Goal: Task Accomplishment & Management: Manage account settings

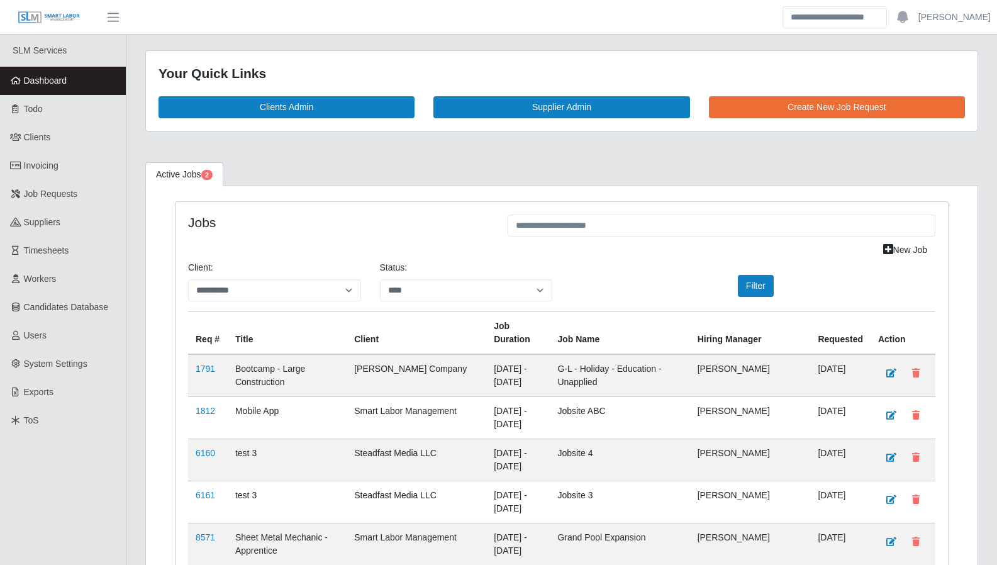
select select "****"
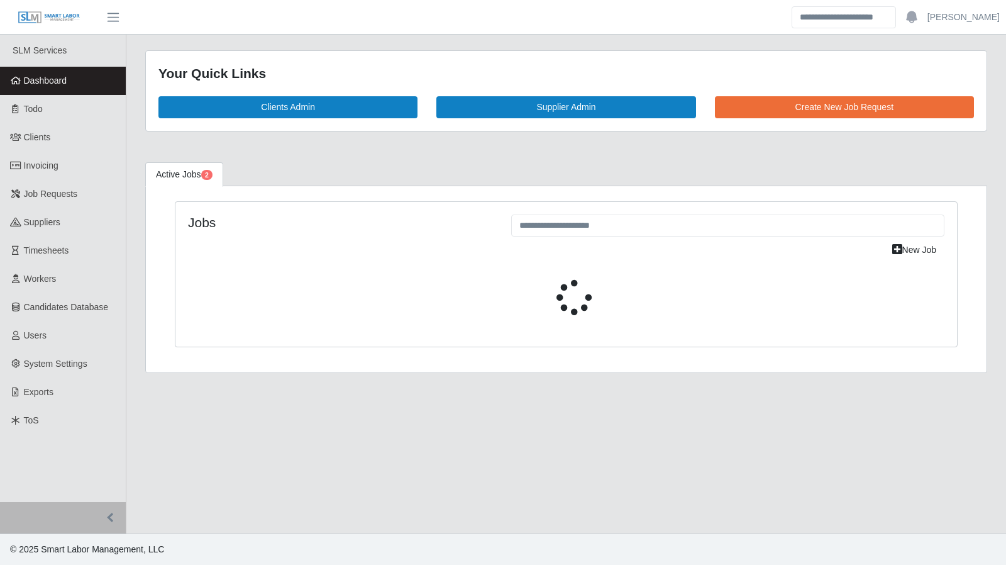
select select "****"
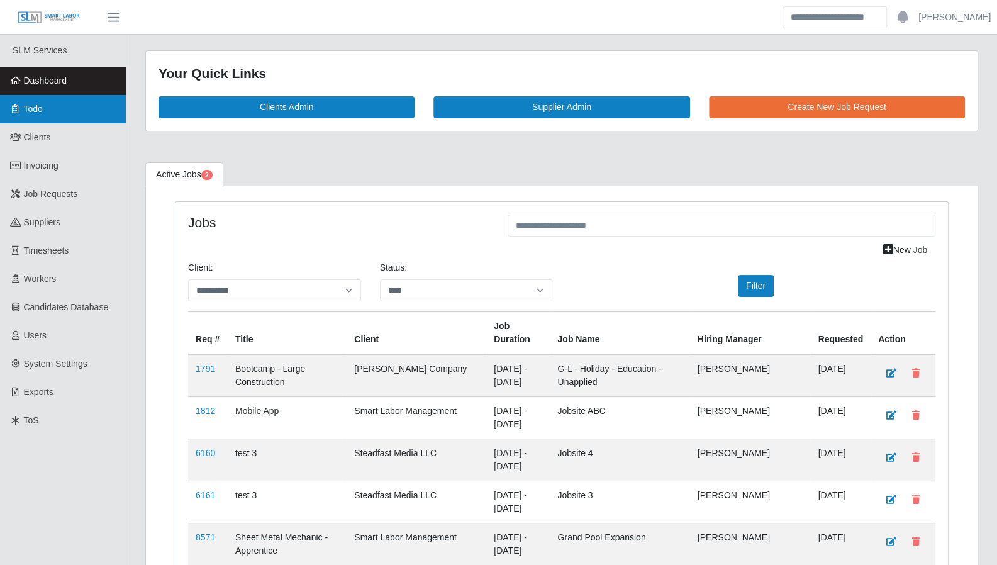
drag, startPoint x: 47, startPoint y: 106, endPoint x: 104, endPoint y: 94, distance: 58.5
click at [47, 106] on link "Todo" at bounding box center [63, 109] width 126 height 28
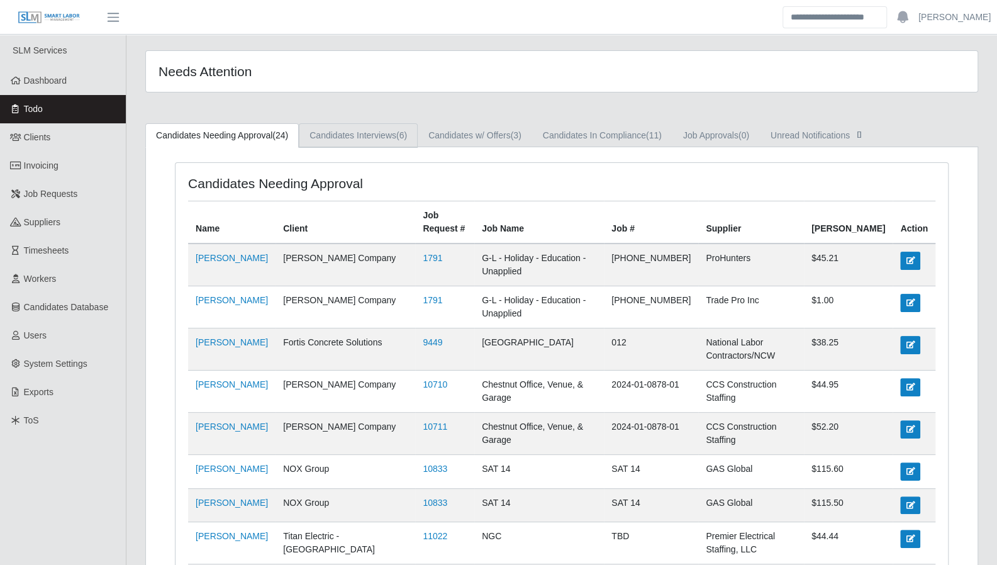
click at [377, 132] on link "Candidates Interviews (6)" at bounding box center [358, 135] width 119 height 25
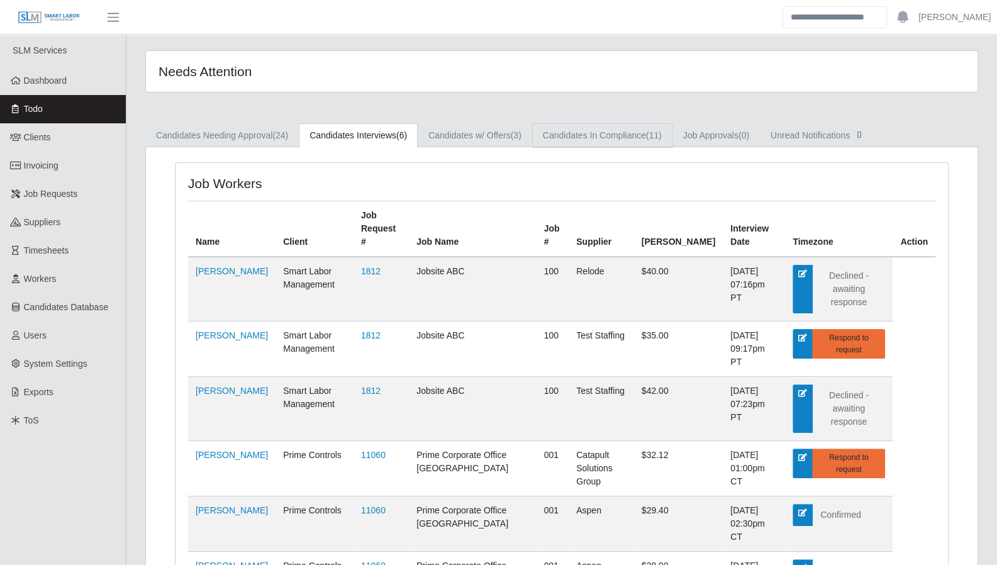
click at [585, 139] on link "Candidates In Compliance (11)" at bounding box center [602, 135] width 140 height 25
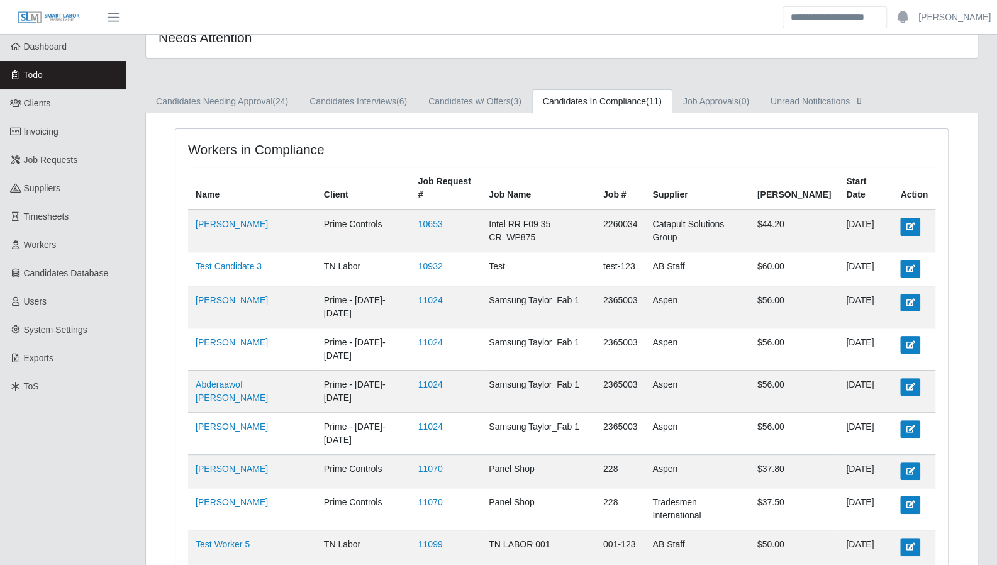
scroll to position [18, 0]
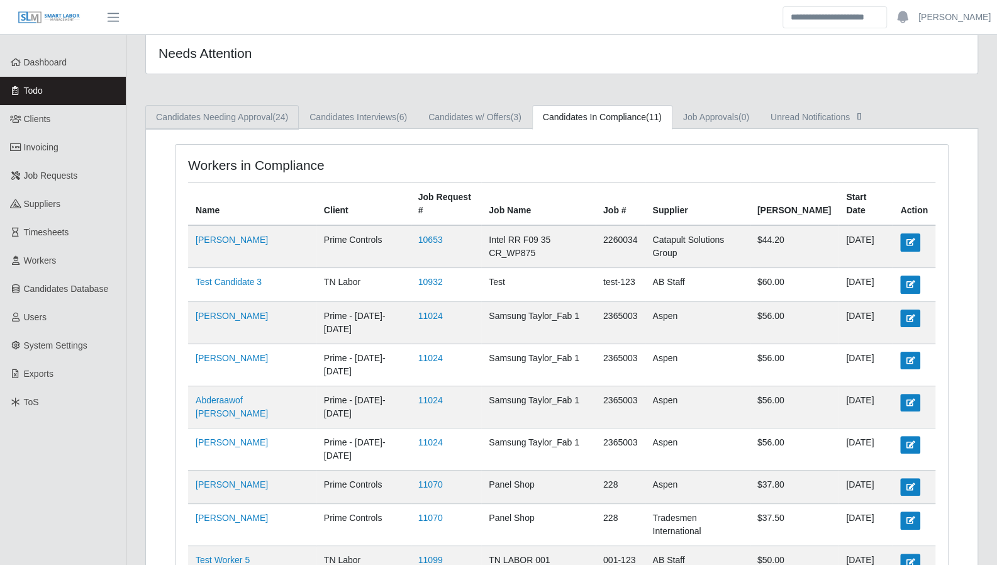
click at [247, 125] on link "Candidates Needing Approval (24)" at bounding box center [221, 117] width 153 height 25
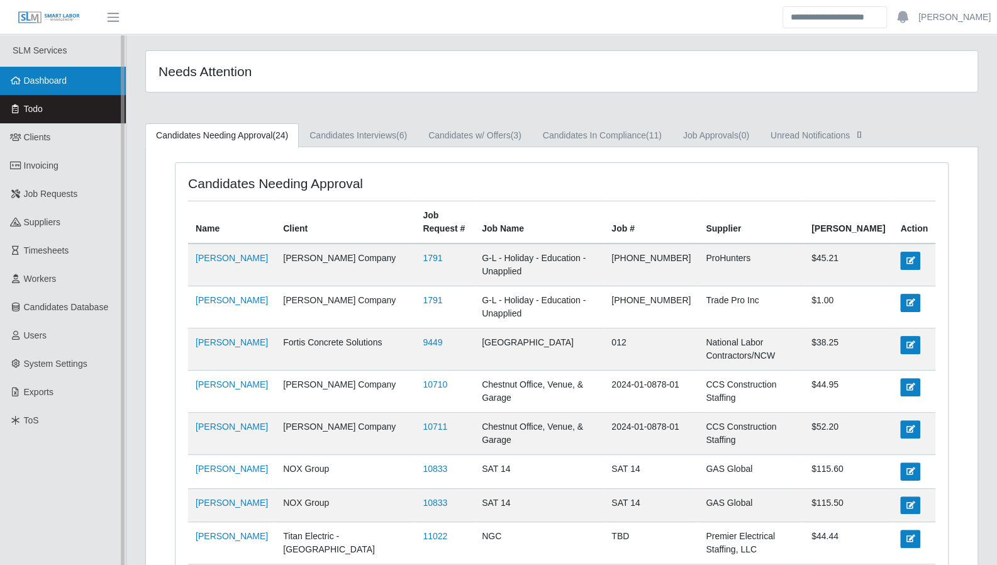
click at [48, 91] on link "Dashboard" at bounding box center [63, 81] width 126 height 28
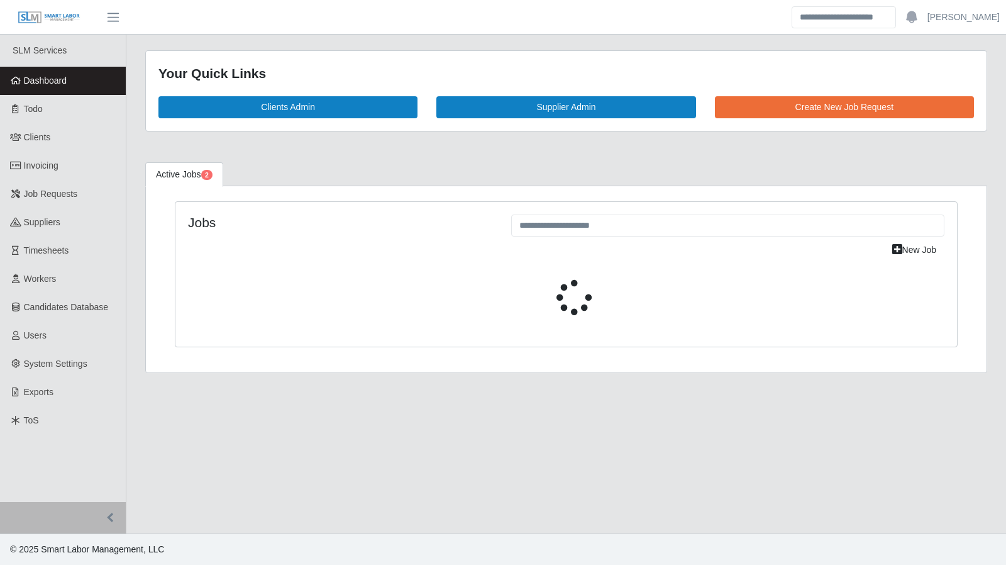
select select "****"
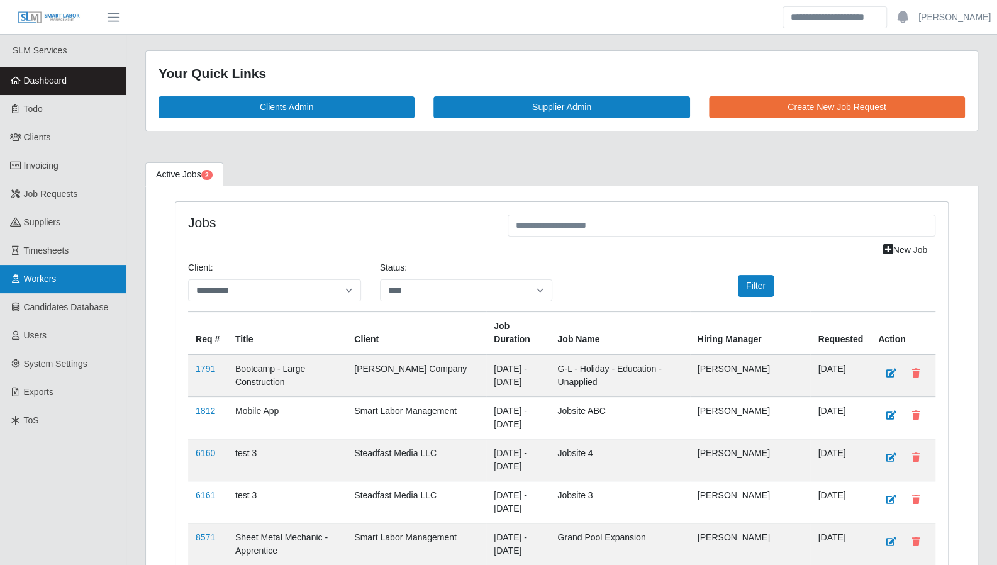
click at [49, 275] on span "Workers" at bounding box center [40, 279] width 33 height 10
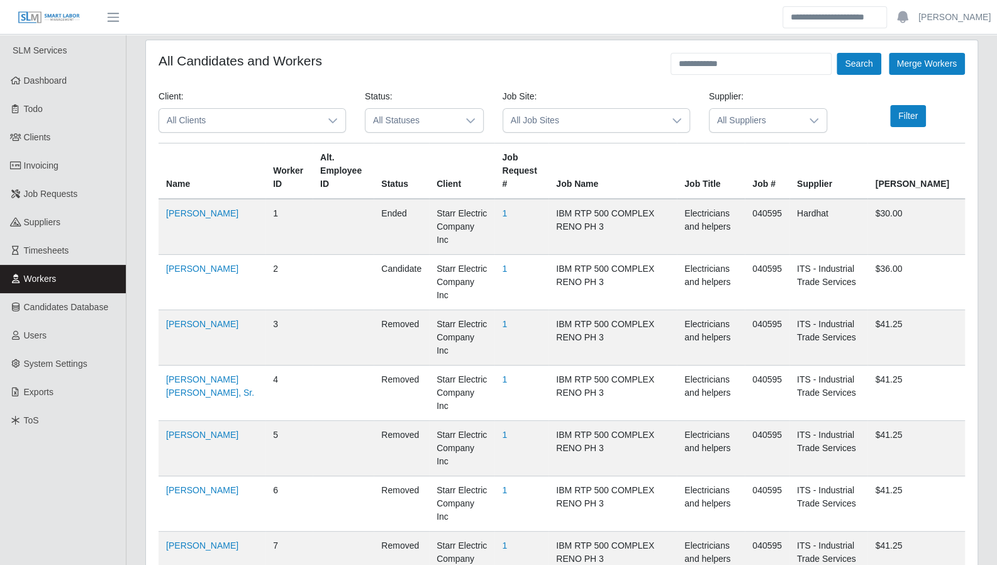
click at [467, 119] on icon at bounding box center [470, 120] width 9 height 5
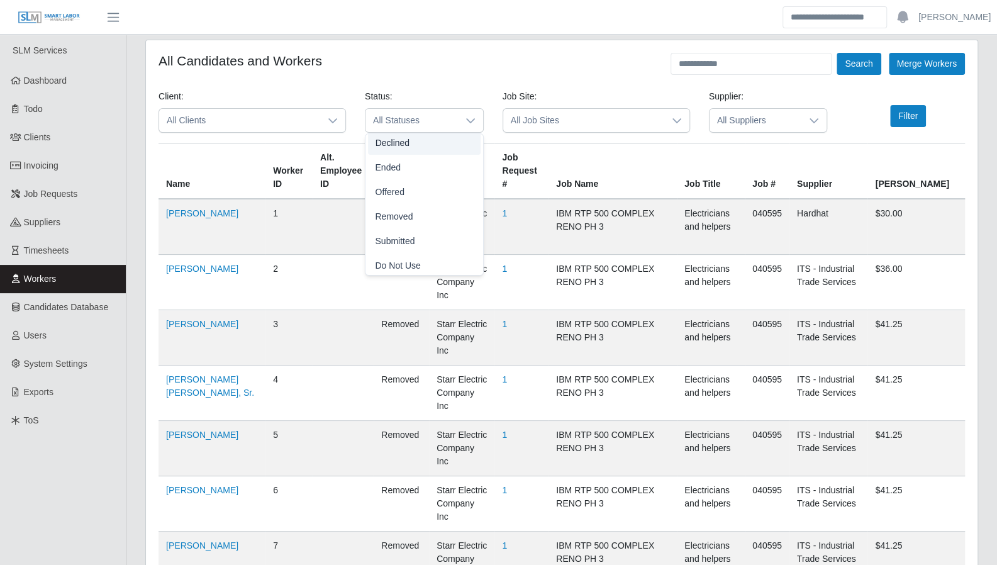
scroll to position [108, 0]
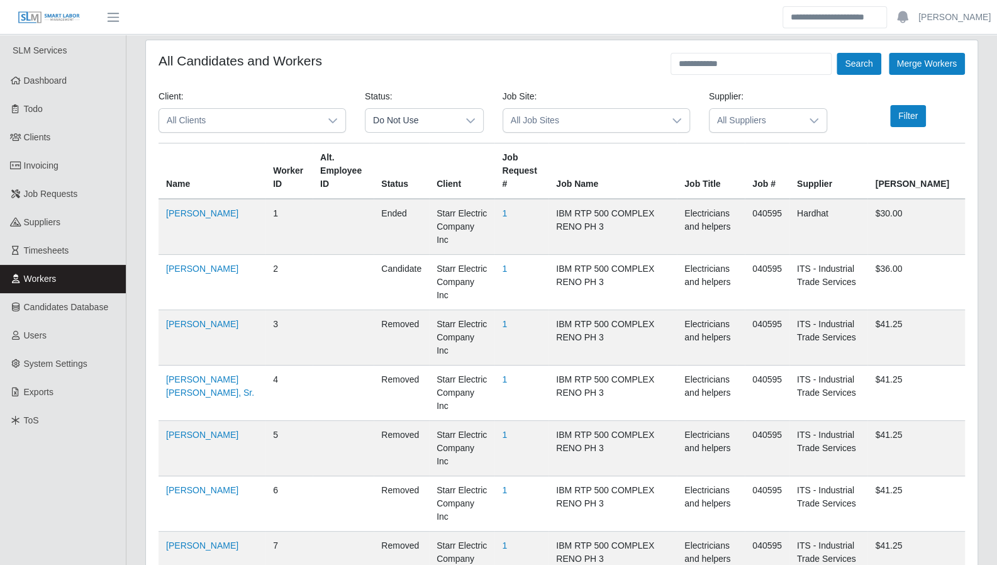
click at [422, 260] on li "Do Not Use" at bounding box center [424, 260] width 113 height 23
click at [900, 118] on button "Filter" at bounding box center [908, 116] width 36 height 22
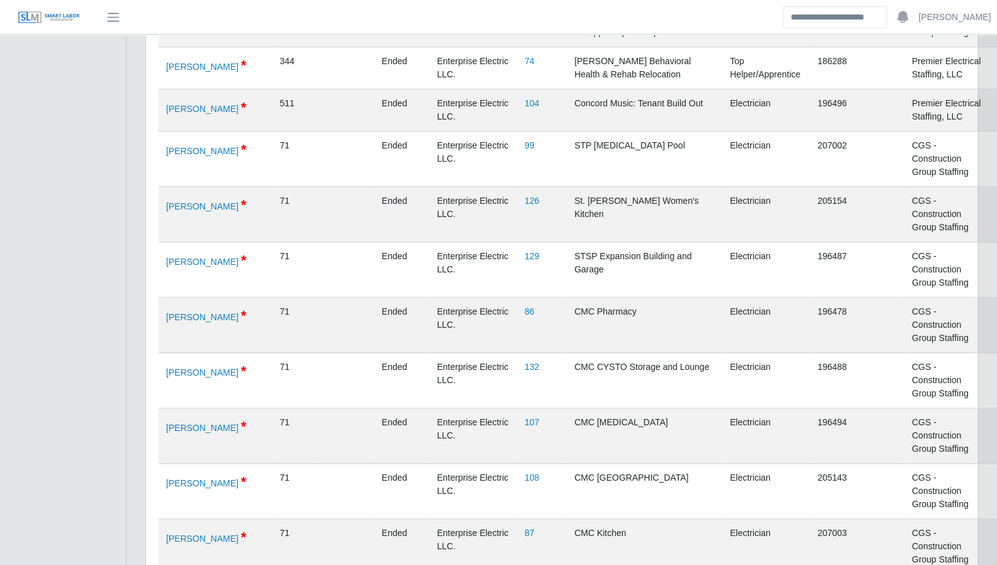
scroll to position [503, 0]
click at [180, 210] on link "Efigenio Salinas" at bounding box center [202, 205] width 72 height 10
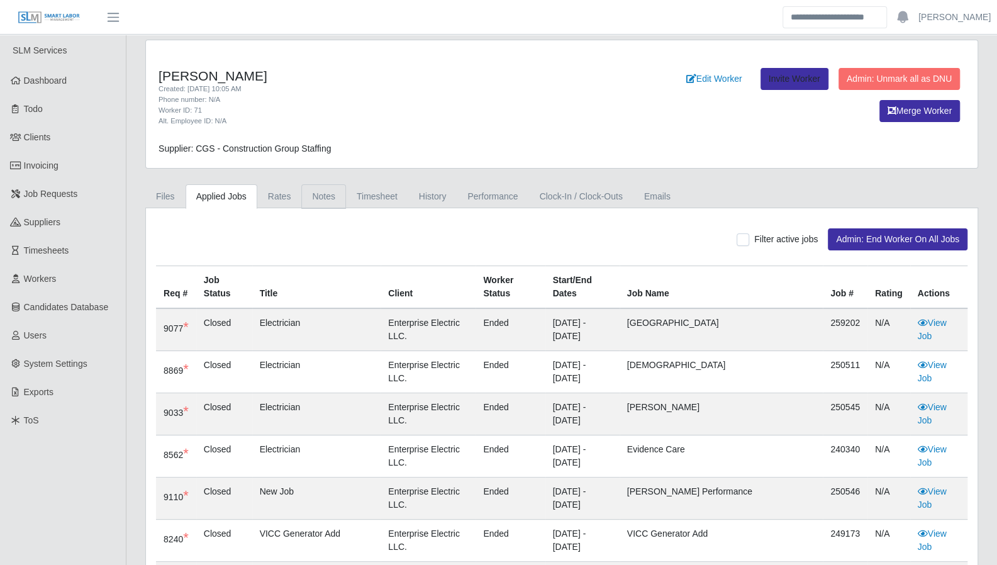
click at [325, 204] on link "Notes" at bounding box center [323, 196] width 45 height 25
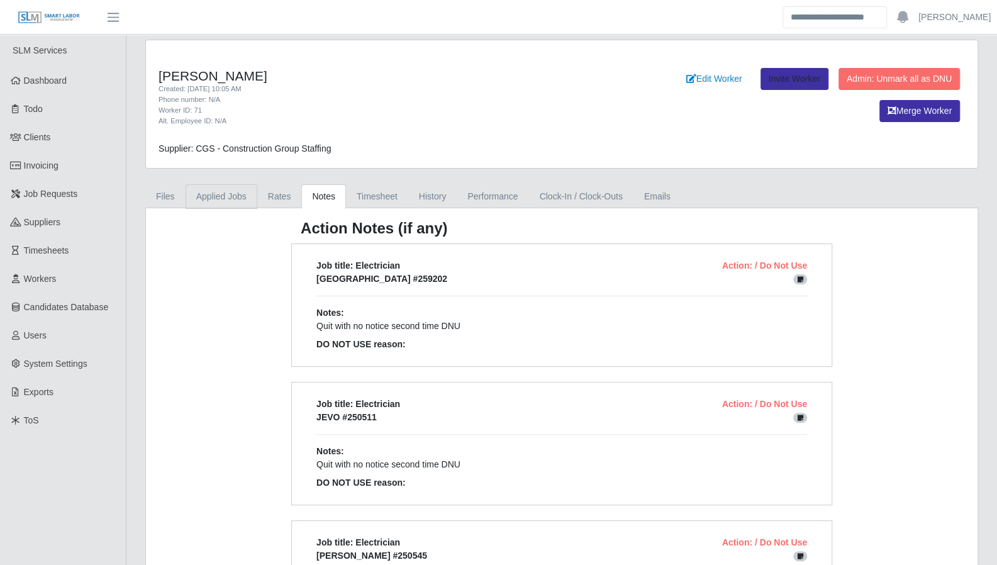
click at [230, 200] on link "Applied Jobs" at bounding box center [222, 196] width 72 height 25
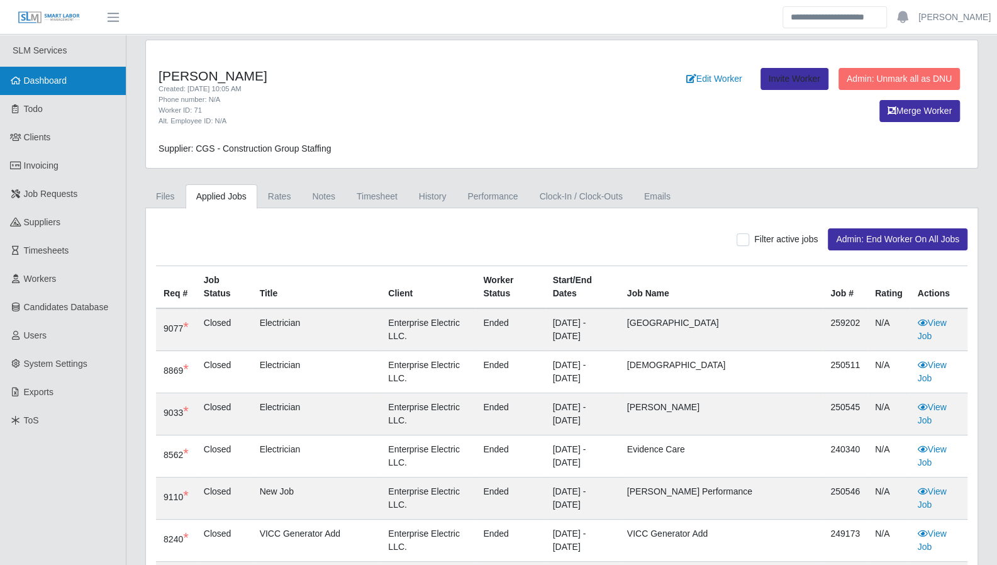
click at [30, 84] on span "Dashboard" at bounding box center [45, 80] width 43 height 10
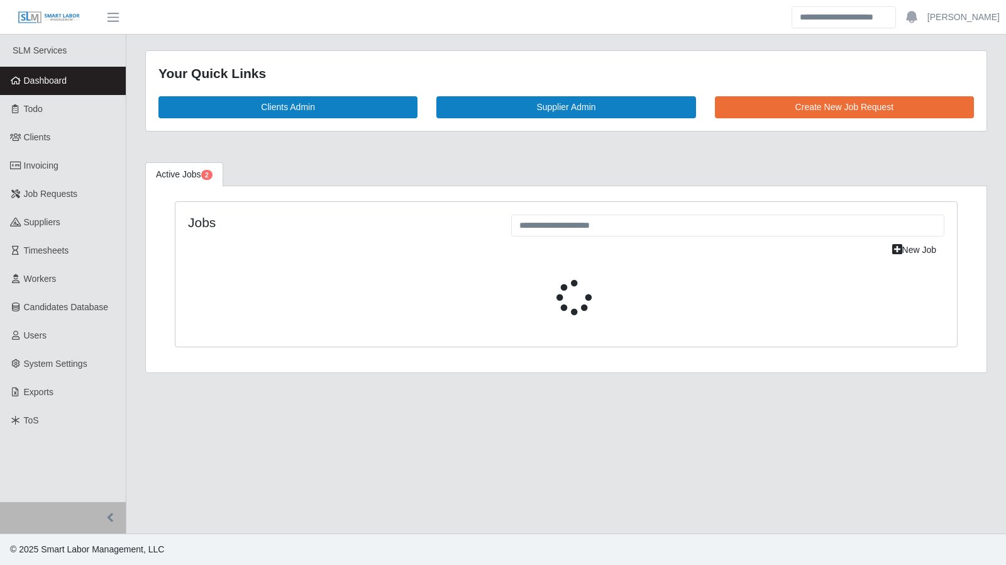
select select "****"
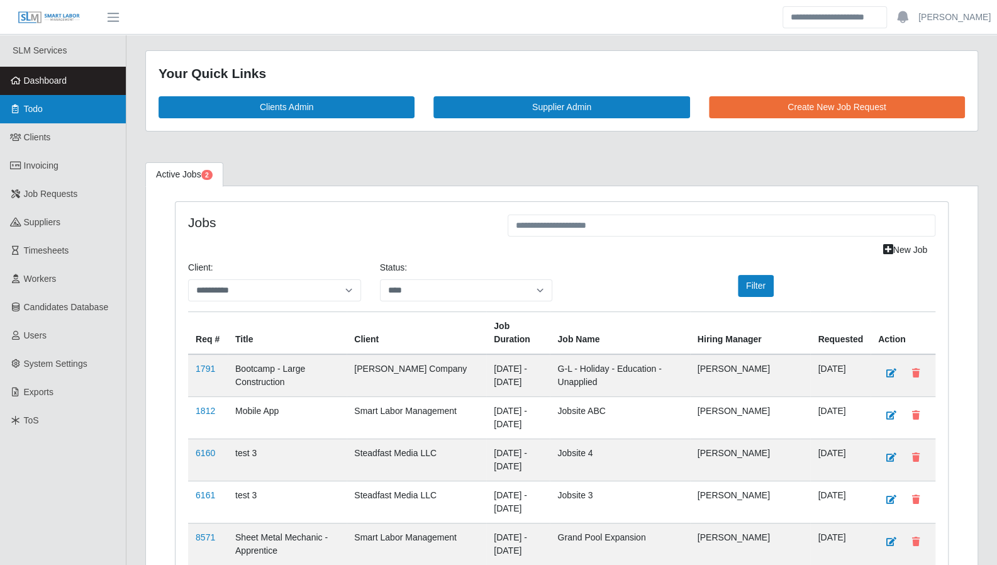
click at [26, 110] on span "Todo" at bounding box center [33, 109] width 19 height 10
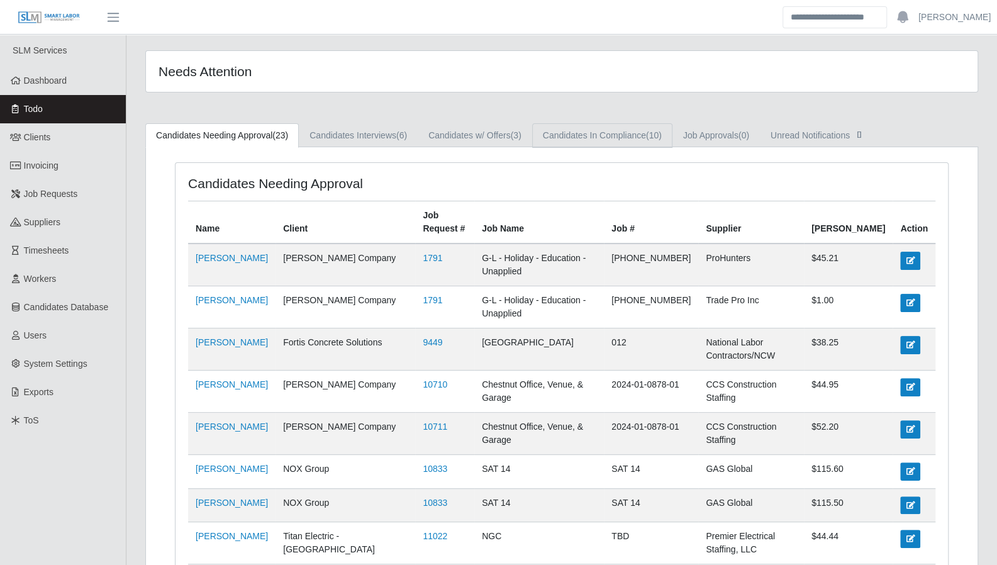
click at [592, 136] on link "Candidates In Compliance (10)" at bounding box center [602, 135] width 140 height 25
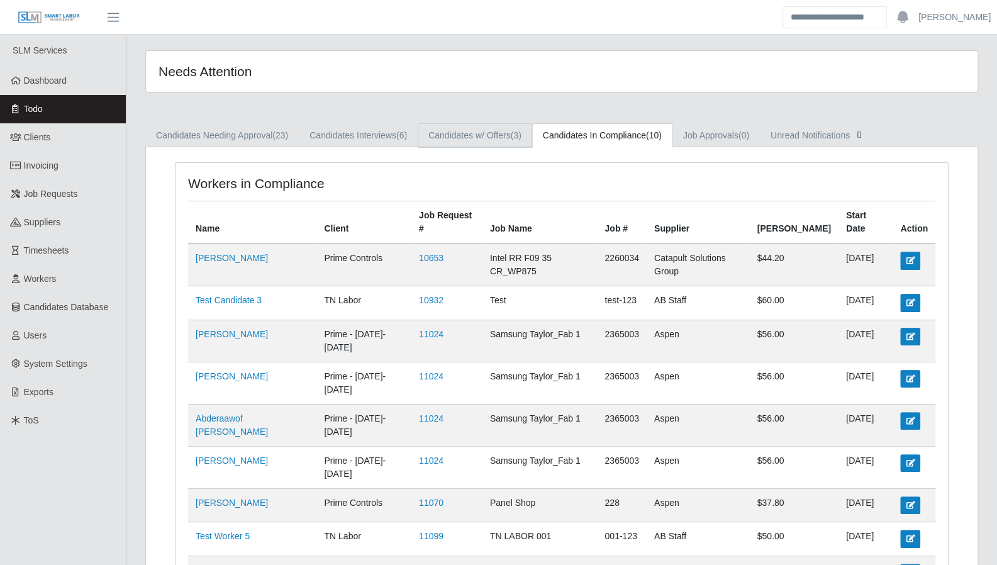
click at [485, 134] on link "Candidates w/ Offers (3)" at bounding box center [475, 135] width 114 height 25
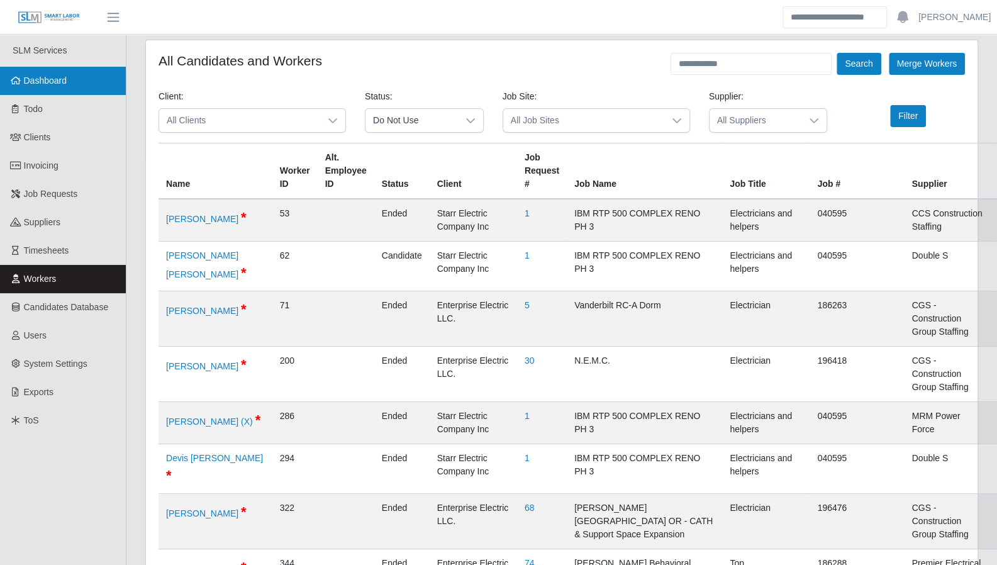
drag, startPoint x: 49, startPoint y: 72, endPoint x: 15, endPoint y: 70, distance: 34.0
click at [49, 72] on link "Dashboard" at bounding box center [63, 81] width 126 height 28
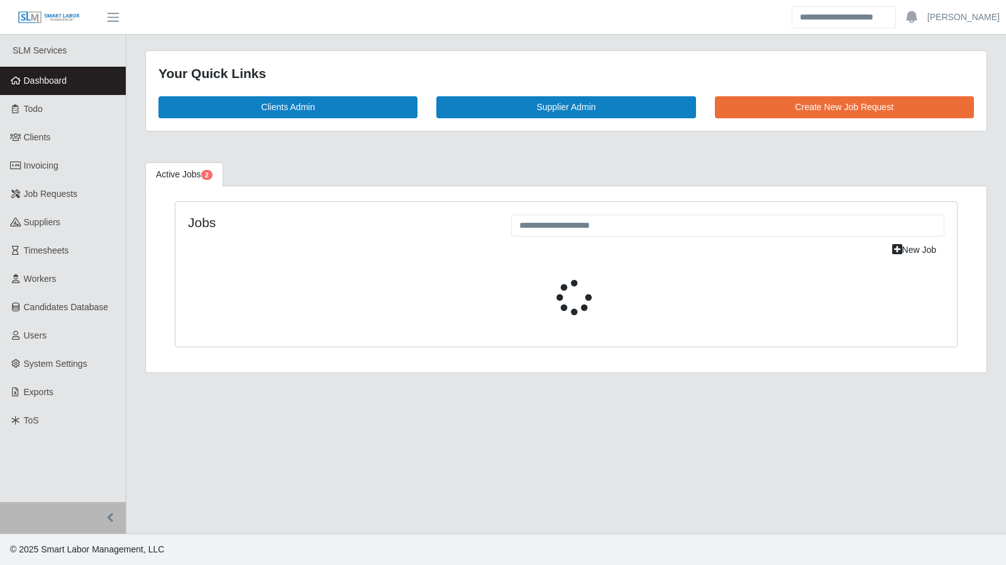
select select "****"
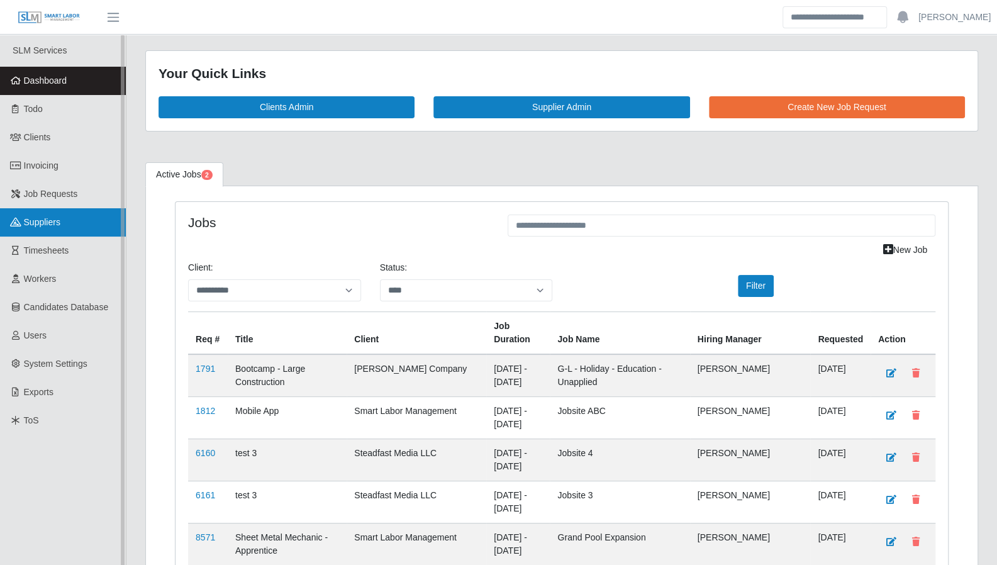
click at [53, 230] on link "Suppliers" at bounding box center [63, 222] width 126 height 28
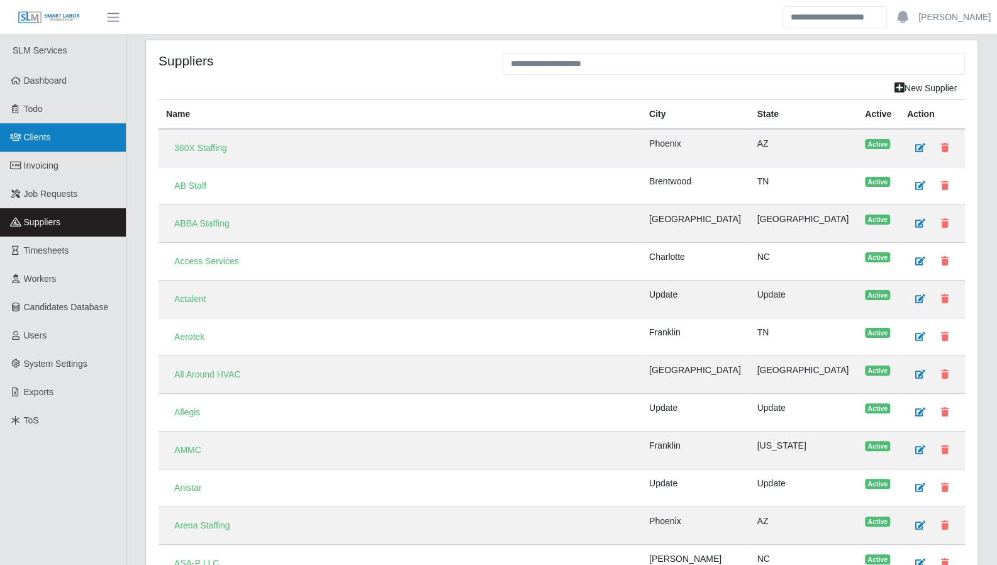
click at [44, 144] on link "Clients" at bounding box center [63, 137] width 126 height 28
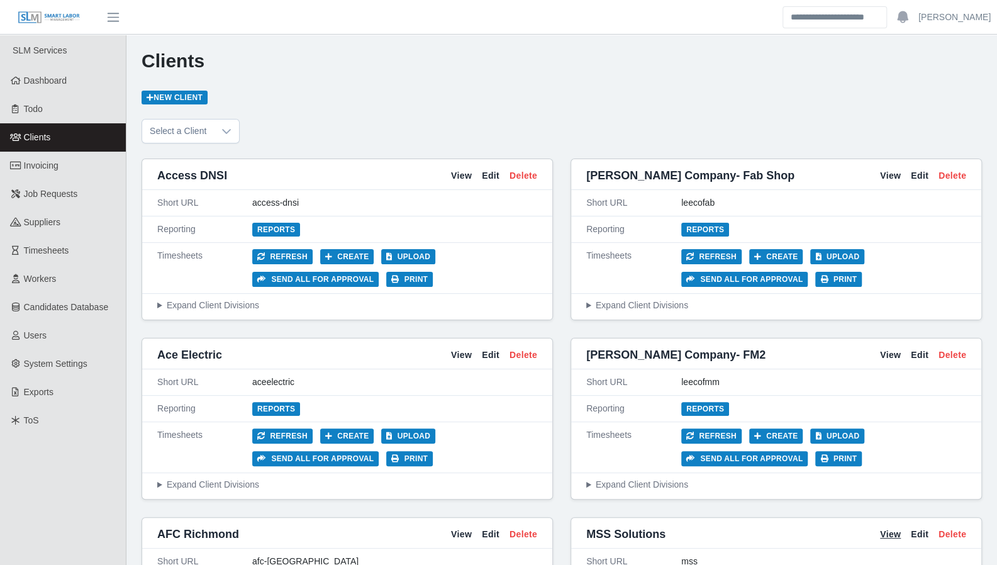
click at [892, 528] on link "View" at bounding box center [890, 534] width 21 height 13
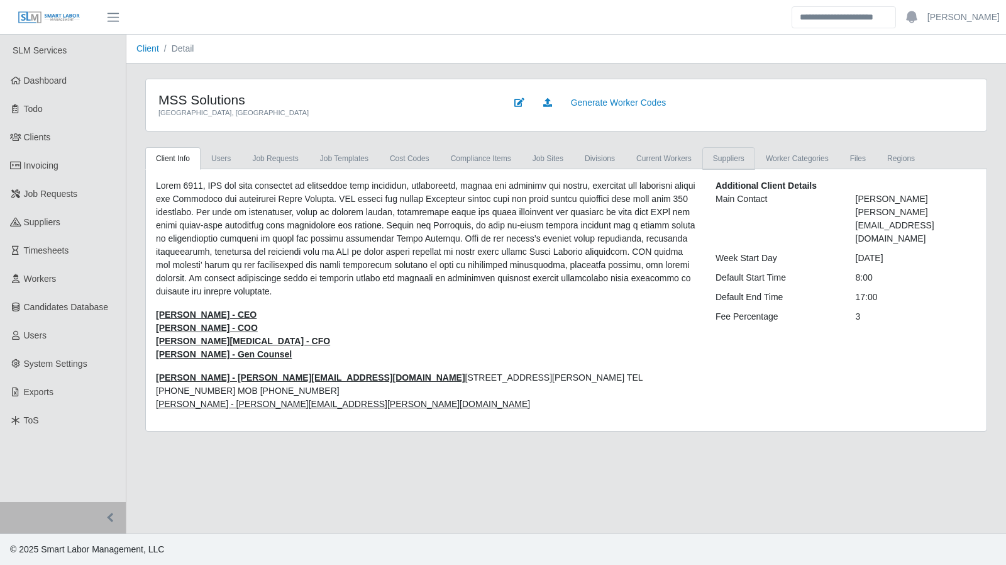
click at [715, 158] on link "Suppliers" at bounding box center [729, 158] width 53 height 23
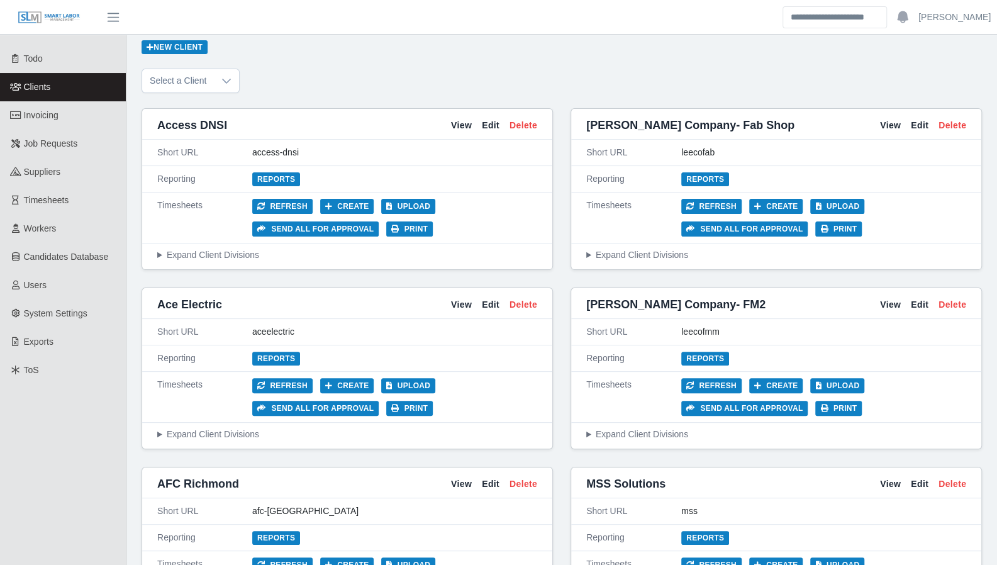
scroll to position [52, 0]
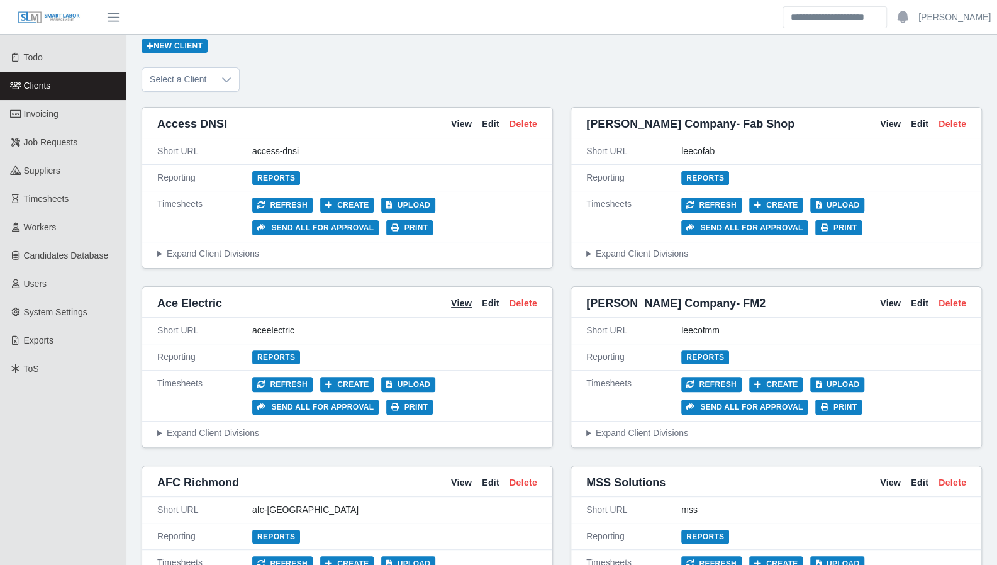
click at [458, 303] on link "View" at bounding box center [461, 303] width 21 height 13
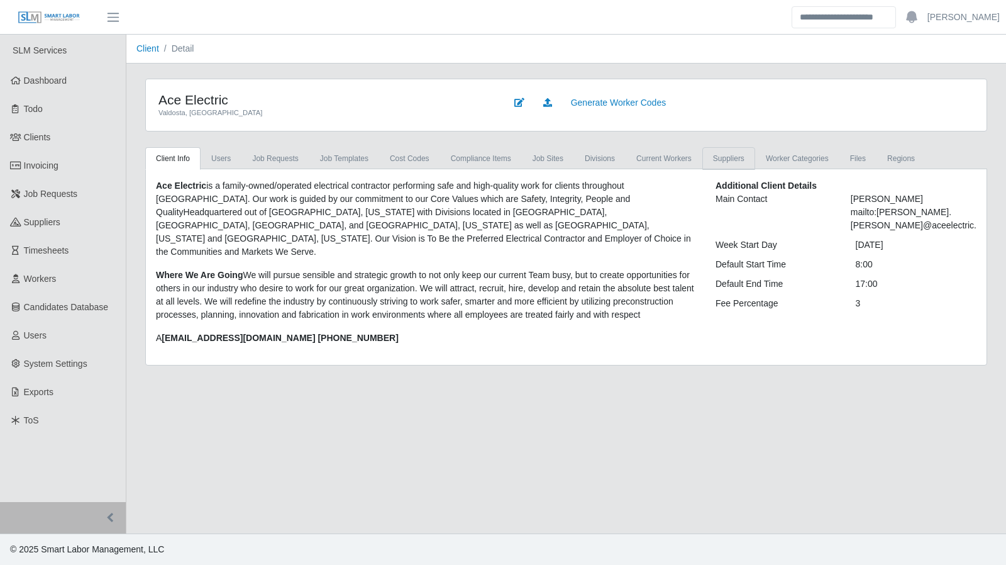
click at [721, 159] on link "Suppliers" at bounding box center [729, 158] width 53 height 23
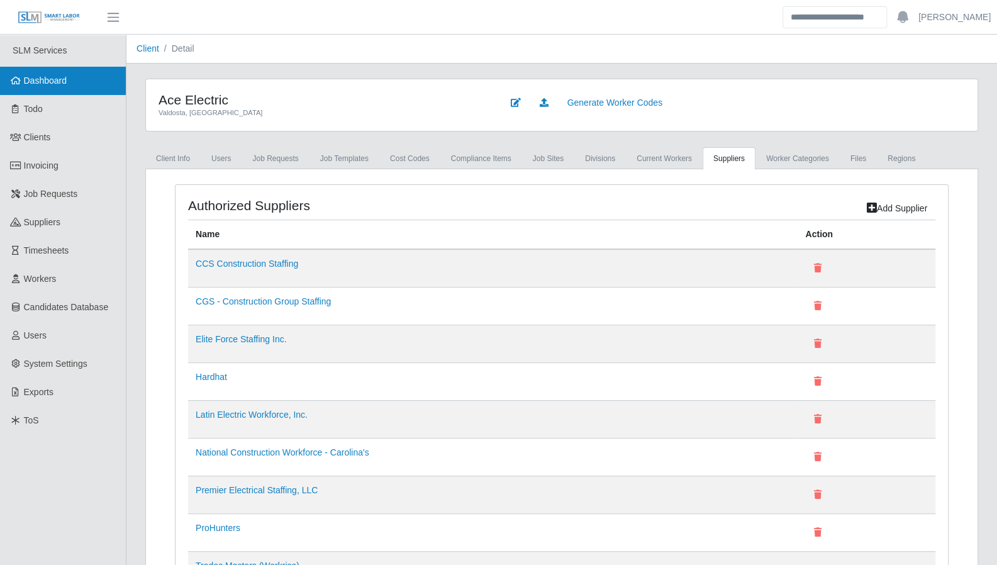
click at [40, 86] on span "Dashboard" at bounding box center [45, 80] width 43 height 10
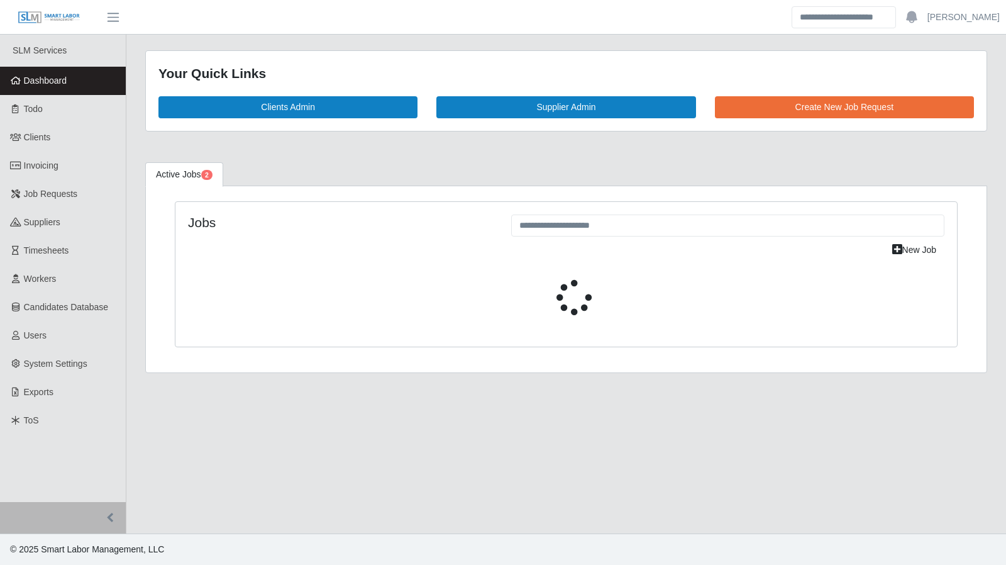
select select "****"
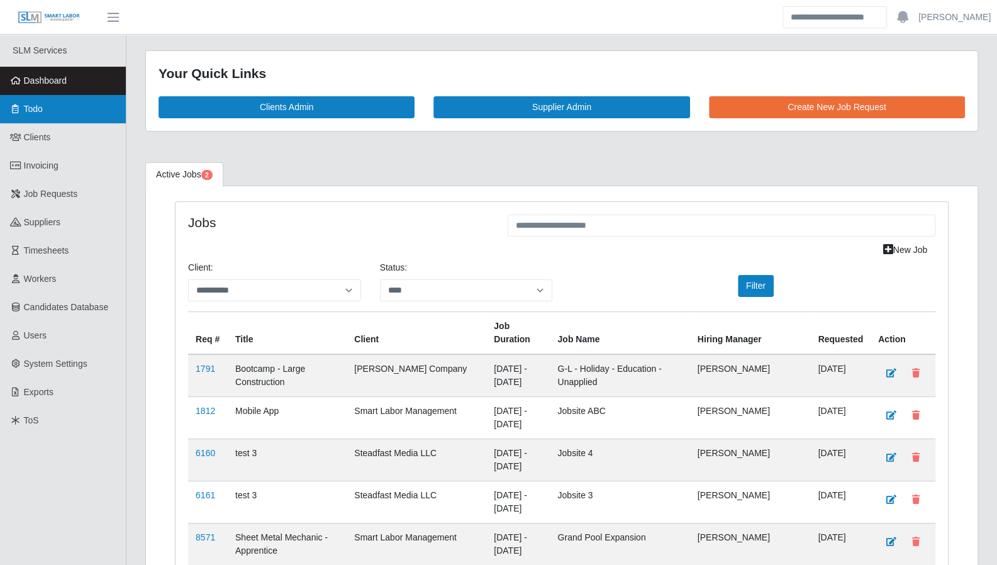
click at [34, 110] on span "Todo" at bounding box center [33, 109] width 19 height 10
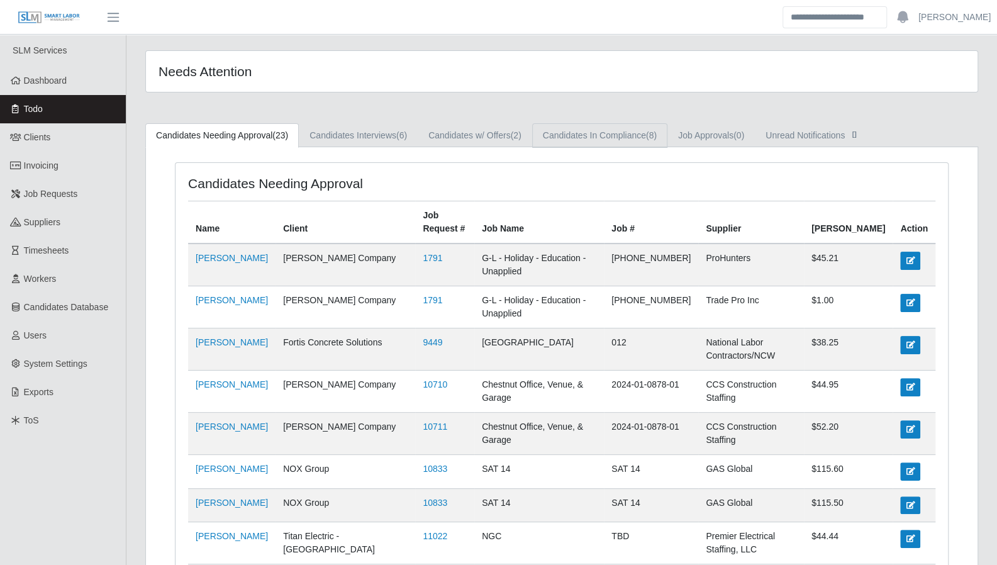
click at [620, 133] on link "Candidates In Compliance (8)" at bounding box center [599, 135] width 135 height 25
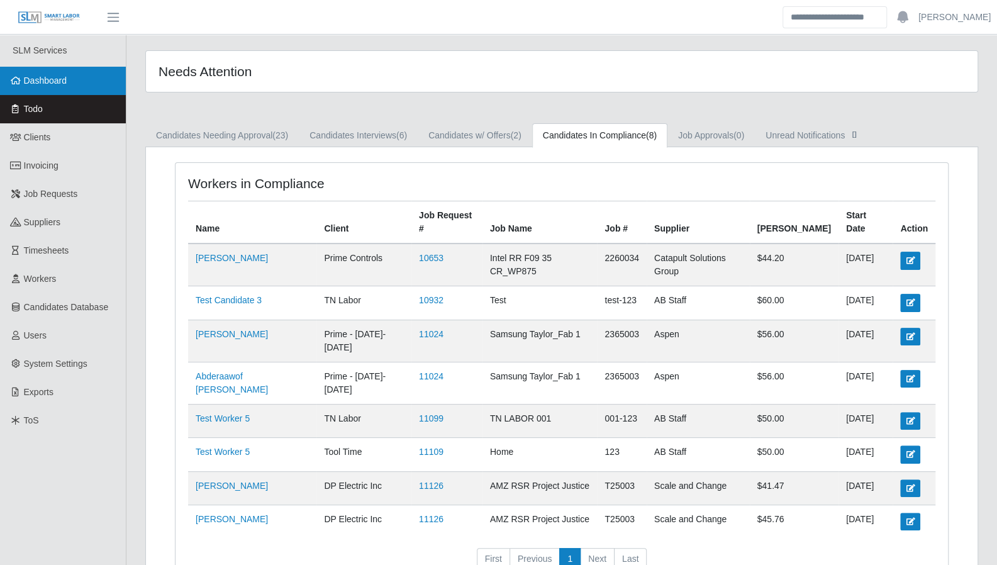
click at [87, 90] on link "Dashboard" at bounding box center [63, 81] width 126 height 28
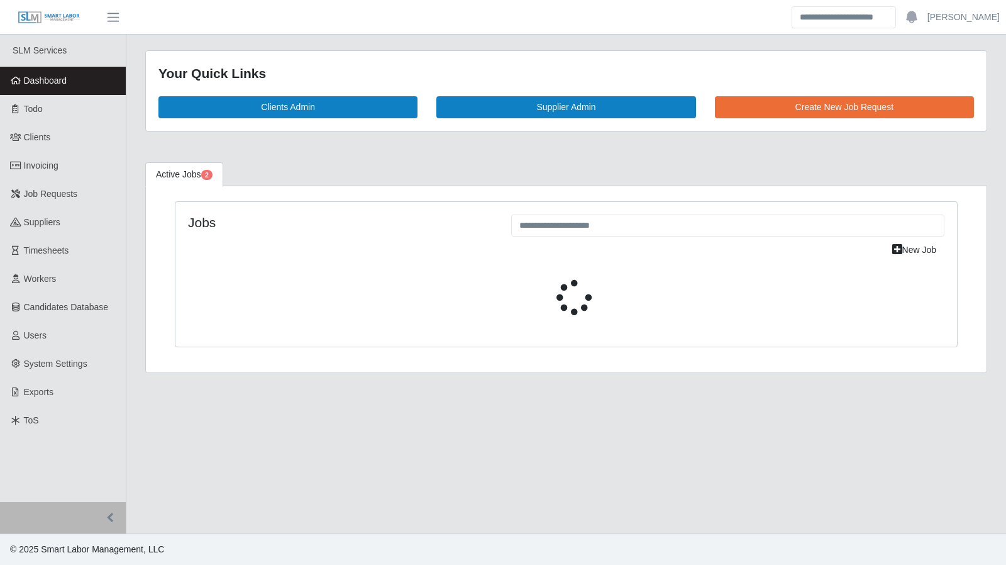
select select "****"
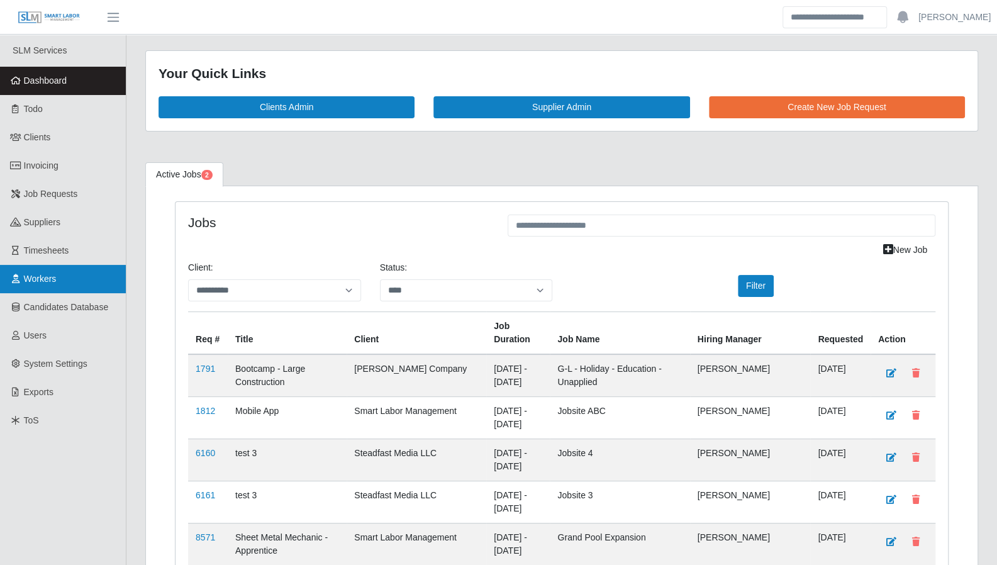
drag, startPoint x: 56, startPoint y: 281, endPoint x: 70, endPoint y: 276, distance: 15.3
click at [56, 281] on span "Workers" at bounding box center [40, 279] width 33 height 10
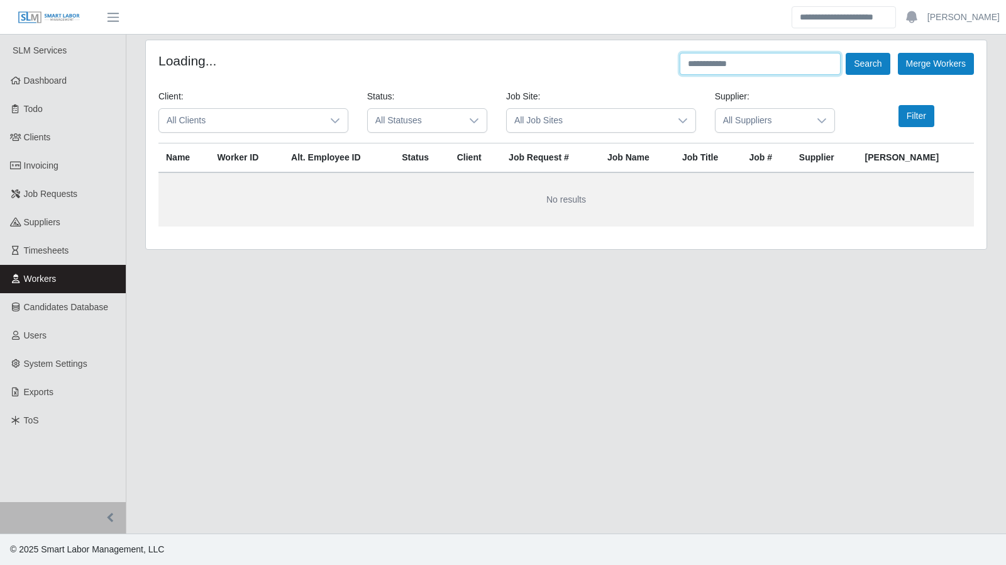
click at [713, 66] on input "text" at bounding box center [760, 64] width 161 height 22
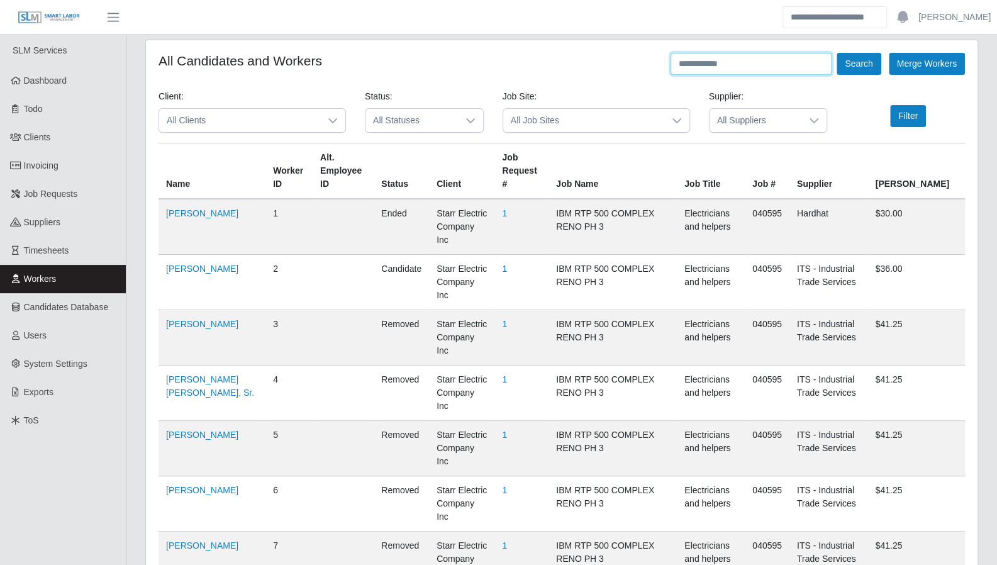
paste input "*******"
type input "*******"
click at [837, 53] on button "Search" at bounding box center [859, 64] width 44 height 22
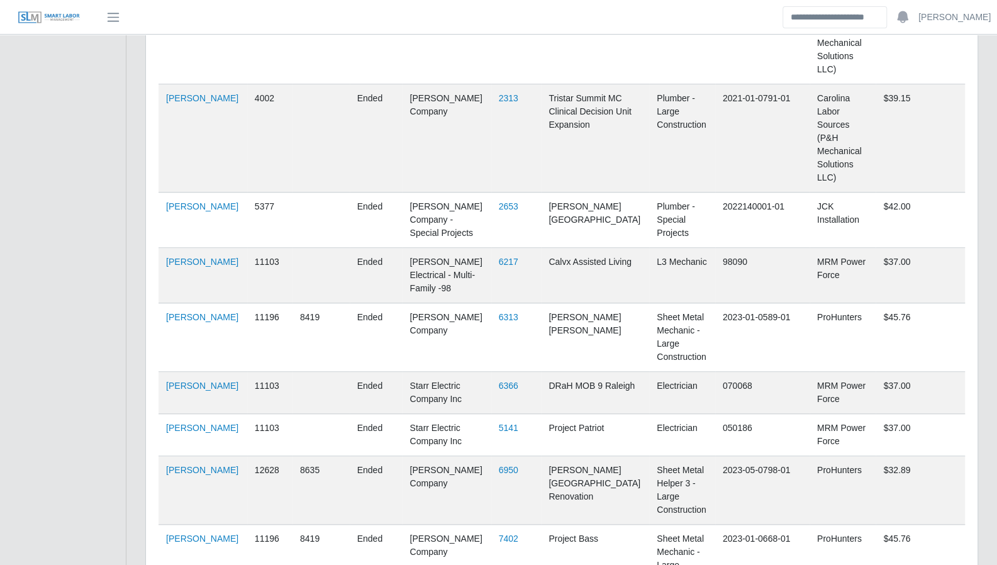
scroll to position [513, 0]
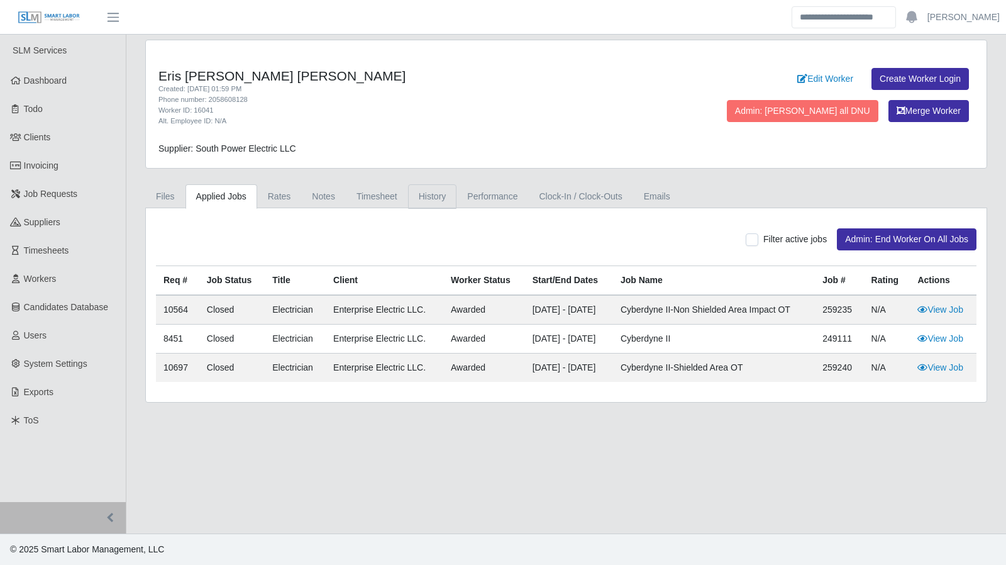
click at [408, 197] on link "History" at bounding box center [432, 196] width 49 height 25
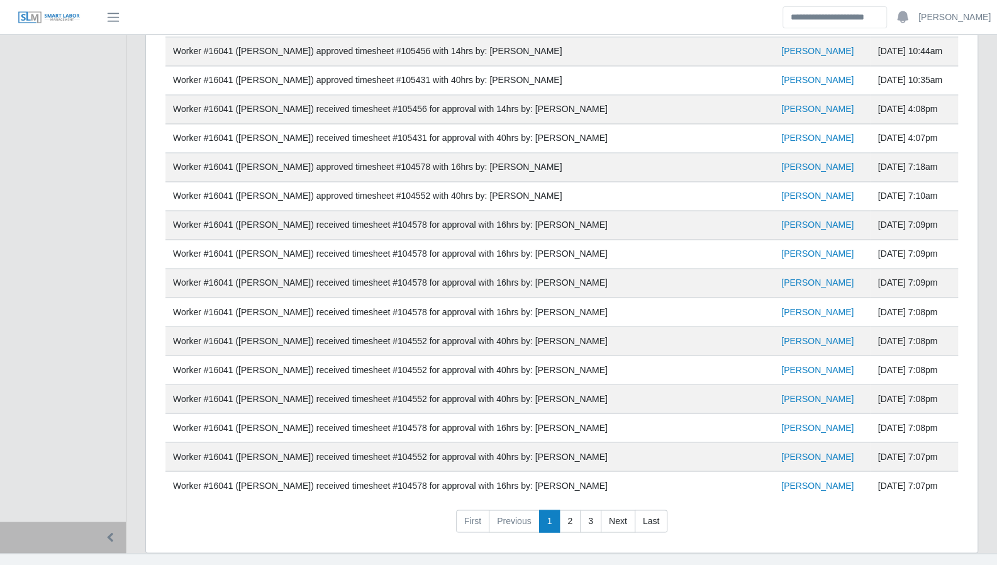
scroll to position [1201, 0]
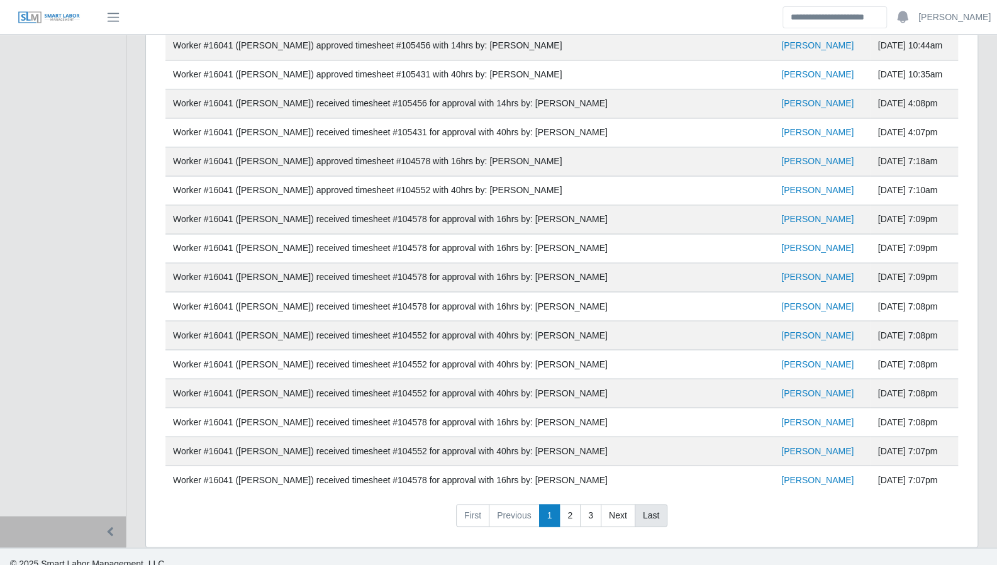
click at [641, 506] on link "Last" at bounding box center [651, 515] width 33 height 23
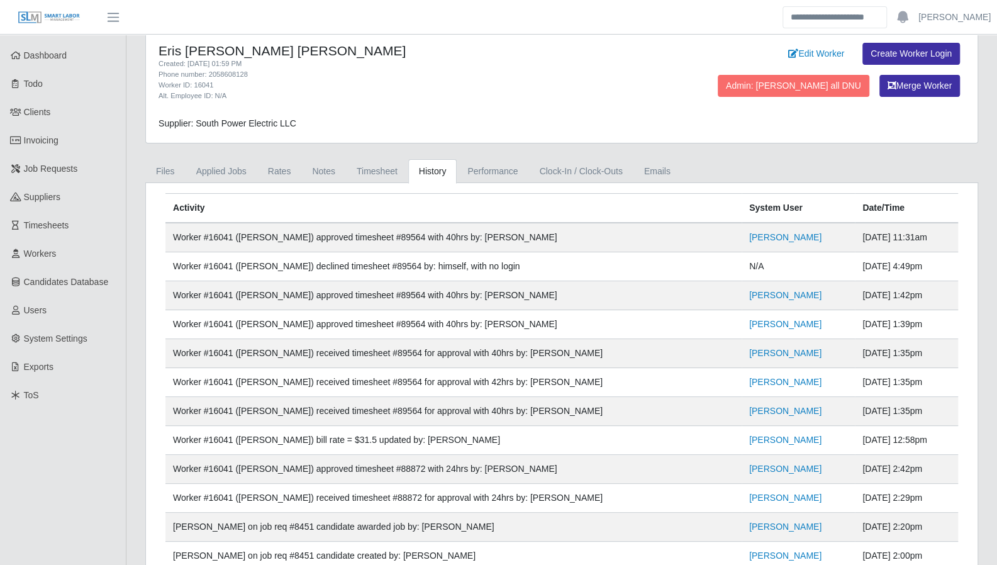
scroll to position [0, 0]
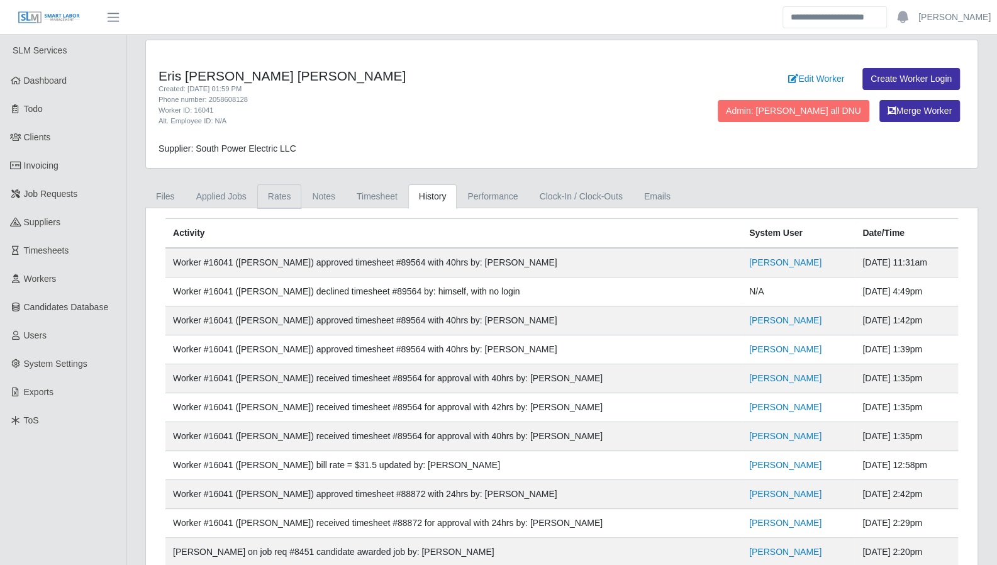
click at [271, 189] on link "Rates" at bounding box center [279, 196] width 45 height 25
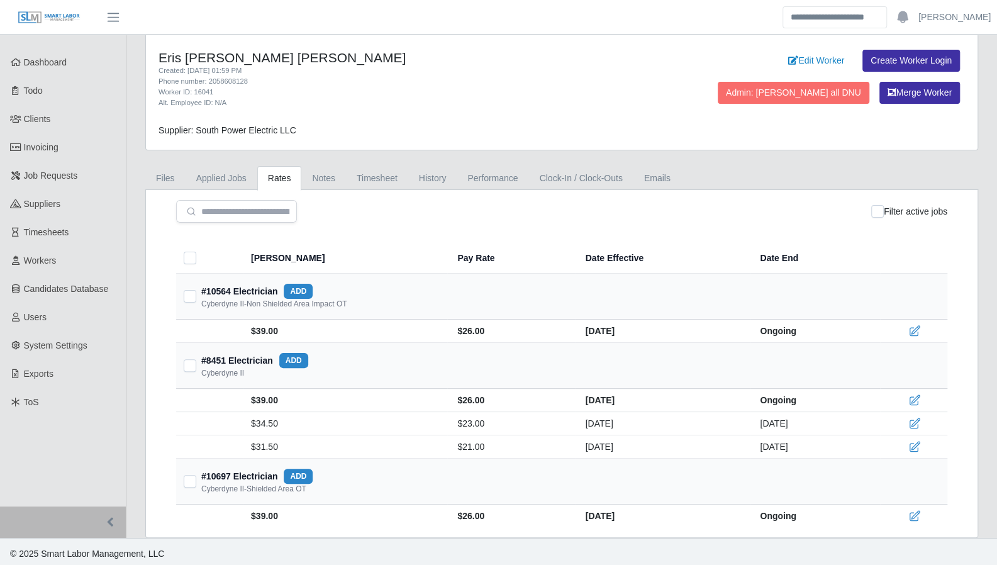
scroll to position [19, 0]
click at [424, 172] on link "History" at bounding box center [432, 177] width 49 height 25
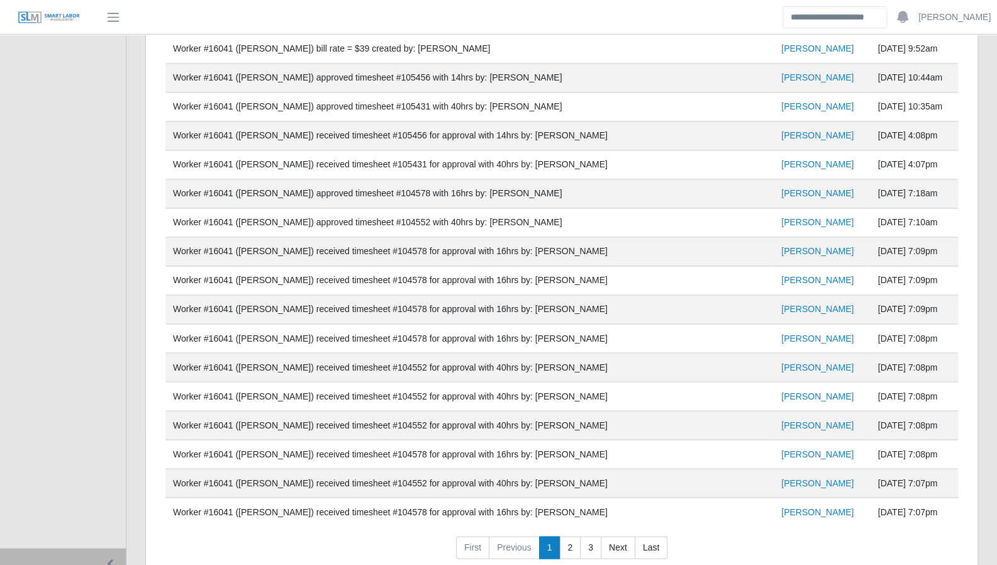
scroll to position [1201, 0]
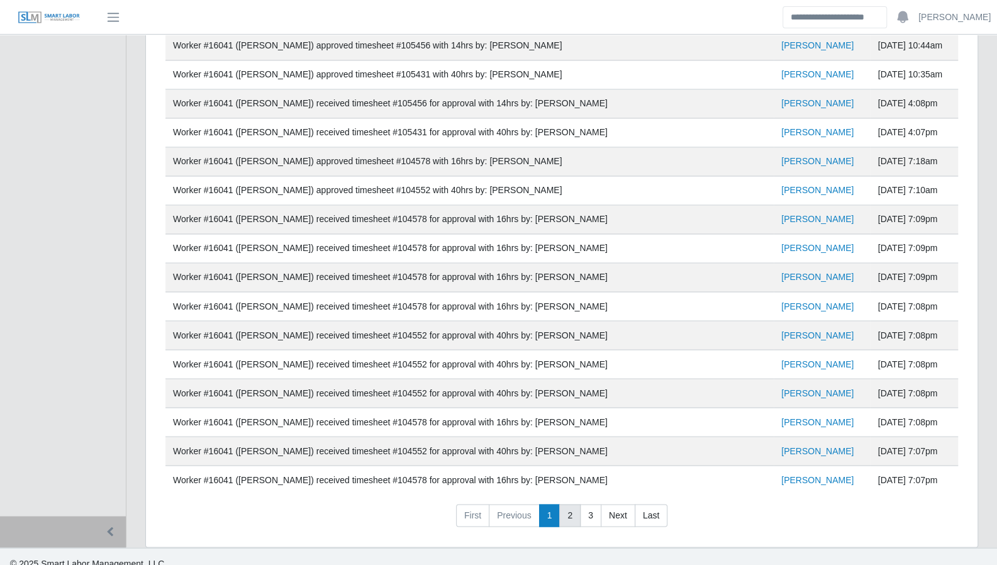
click at [576, 506] on link "2" at bounding box center [569, 515] width 21 height 23
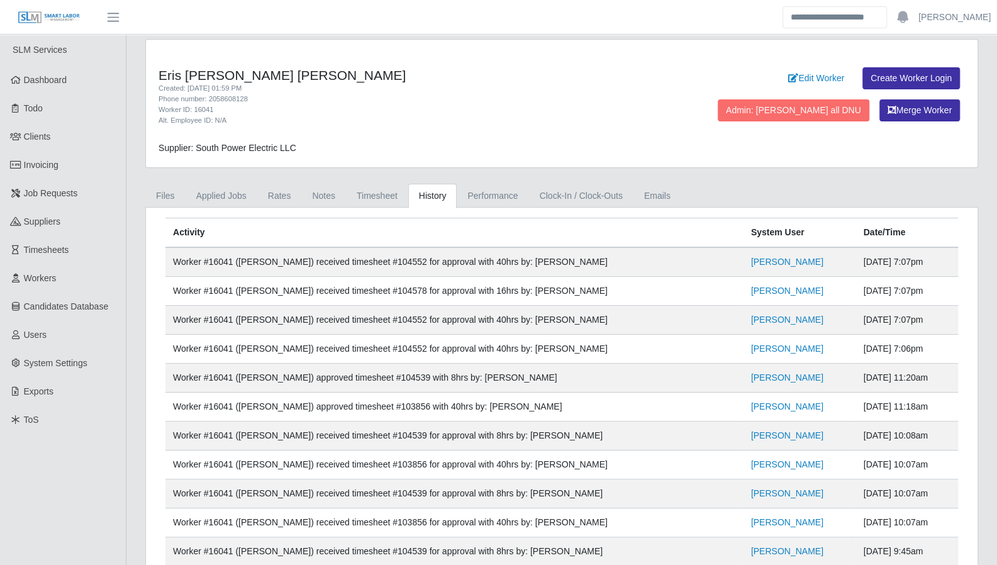
scroll to position [0, 0]
click at [266, 199] on link "Rates" at bounding box center [279, 196] width 45 height 25
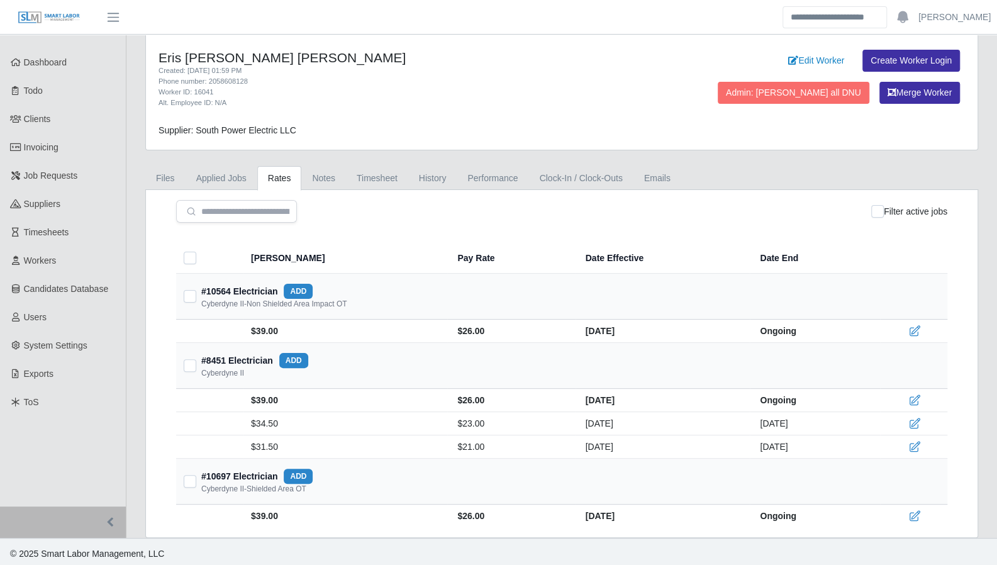
scroll to position [19, 0]
click at [324, 181] on link "Notes" at bounding box center [323, 177] width 45 height 25
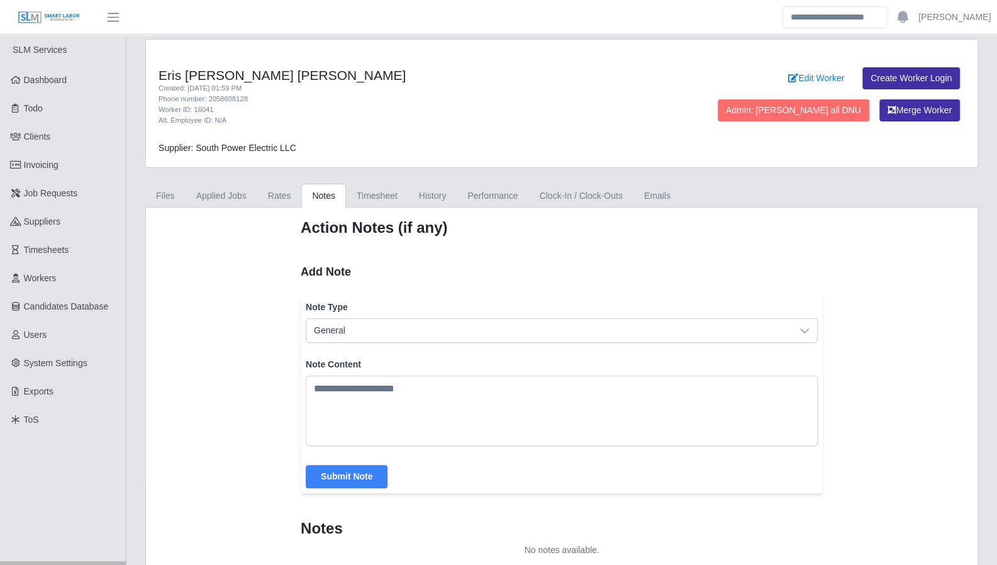
scroll to position [0, 0]
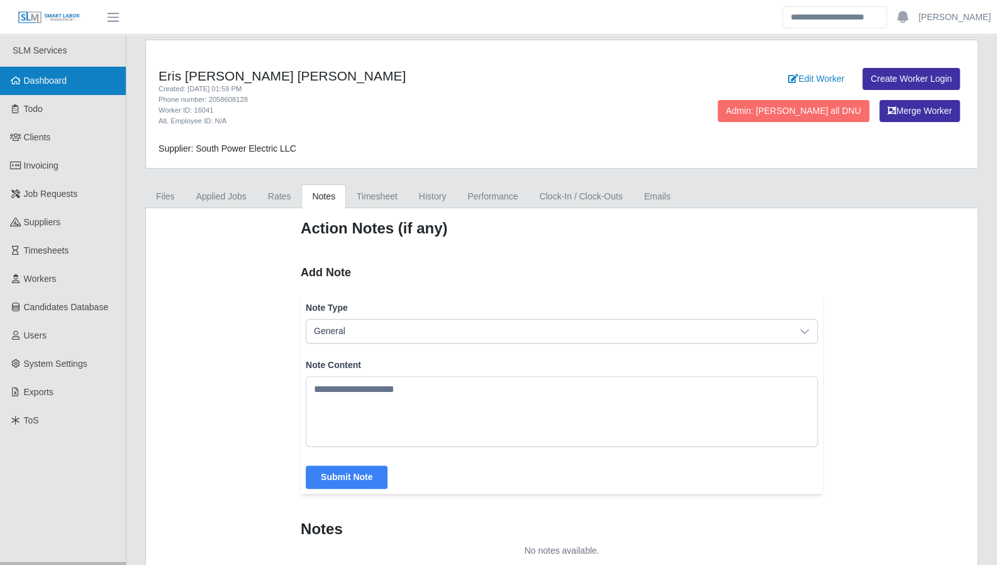
click at [30, 81] on span "Dashboard" at bounding box center [45, 80] width 43 height 10
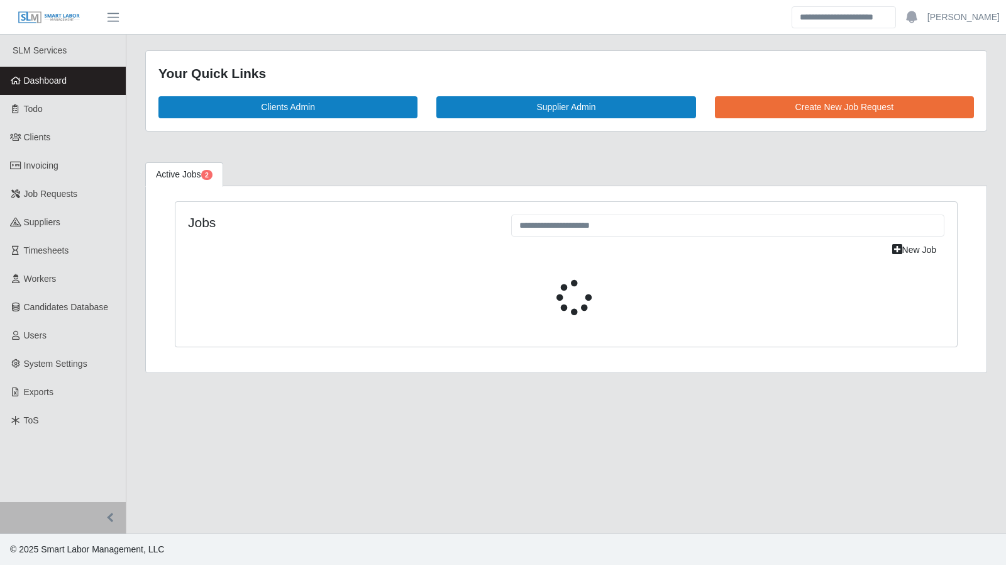
select select "****"
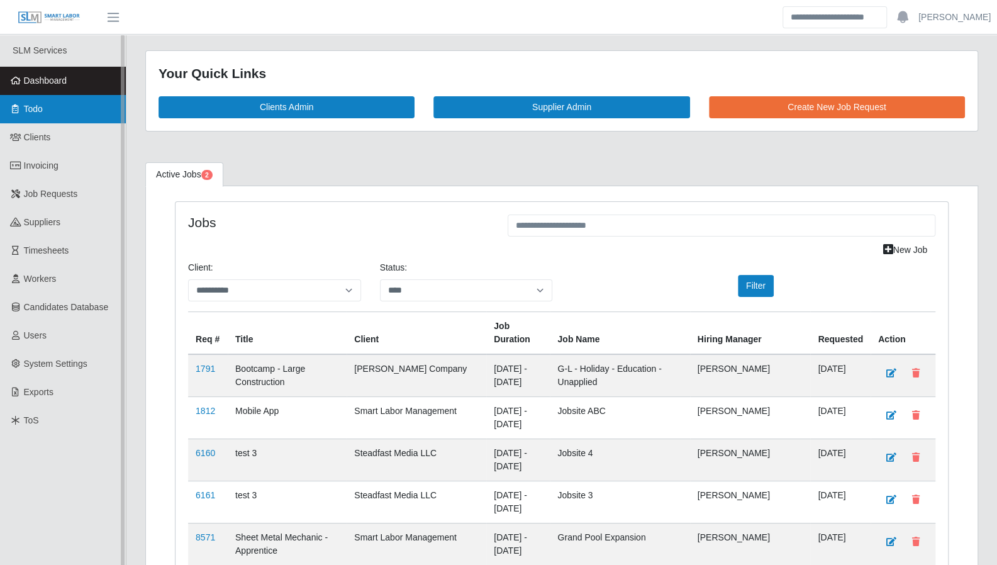
click at [46, 101] on link "Todo" at bounding box center [63, 109] width 126 height 28
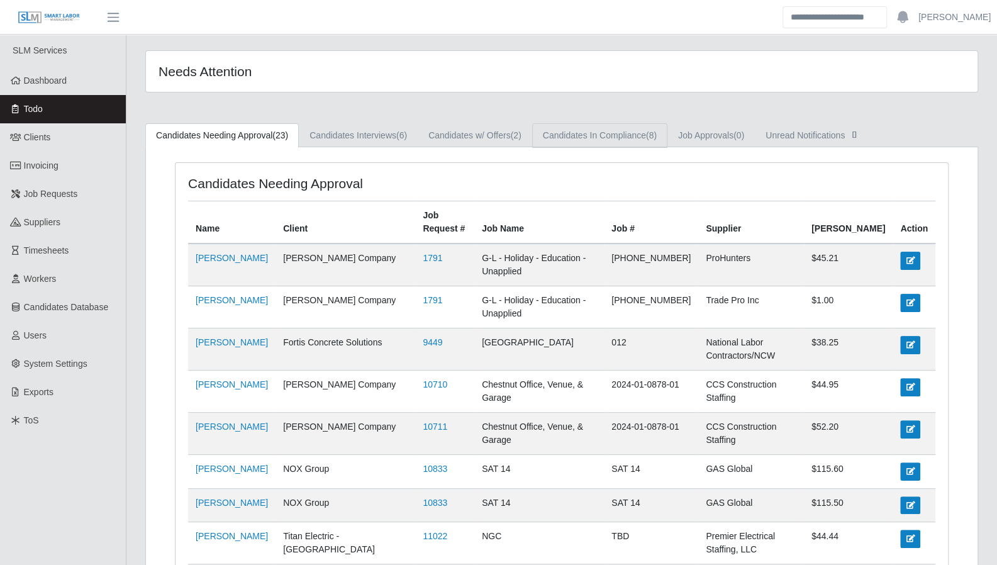
click at [573, 143] on link "Candidates In Compliance (8)" at bounding box center [599, 135] width 135 height 25
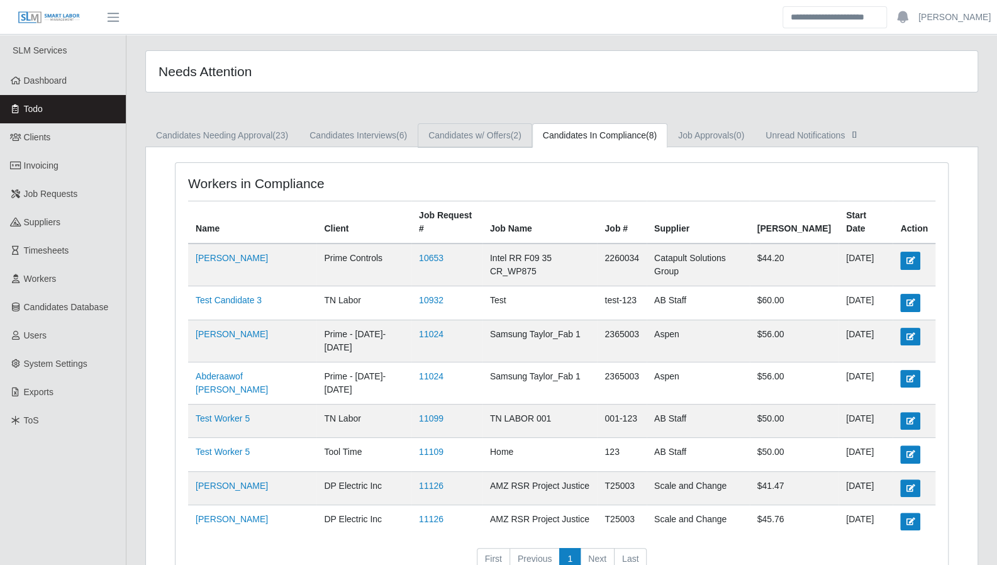
click at [507, 135] on link "Candidates w/ Offers (2)" at bounding box center [475, 135] width 114 height 25
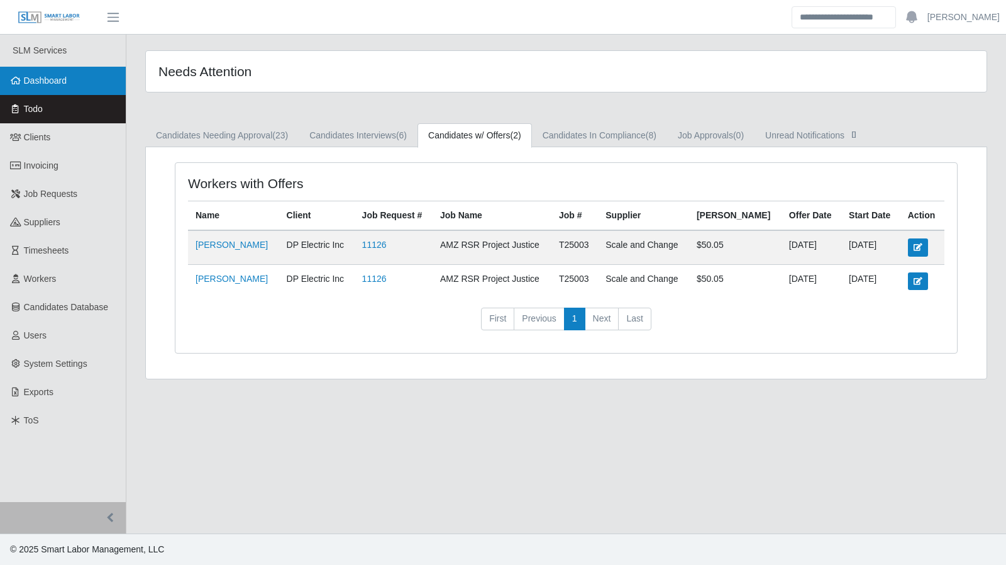
click at [35, 70] on link "Dashboard" at bounding box center [63, 81] width 126 height 28
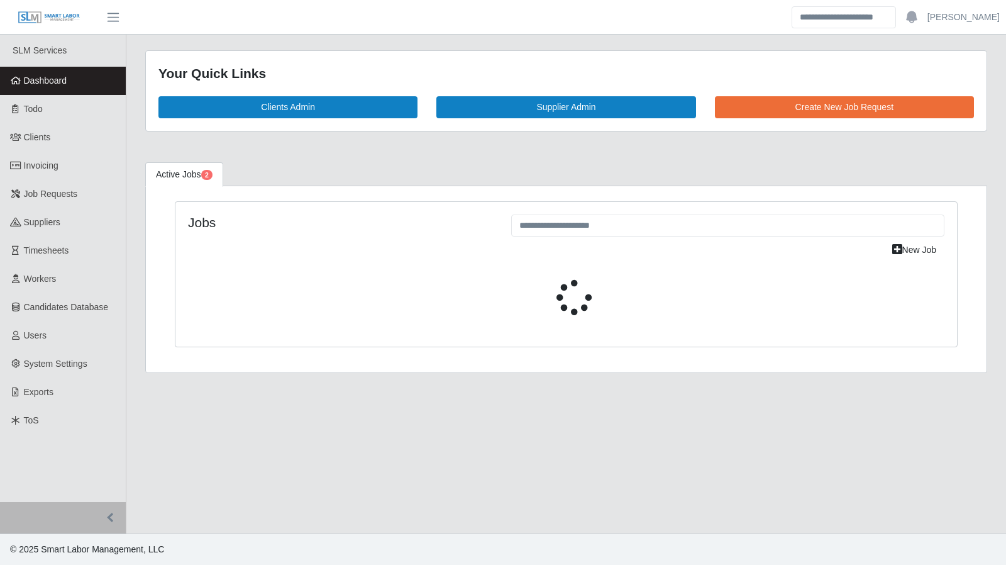
select select "****"
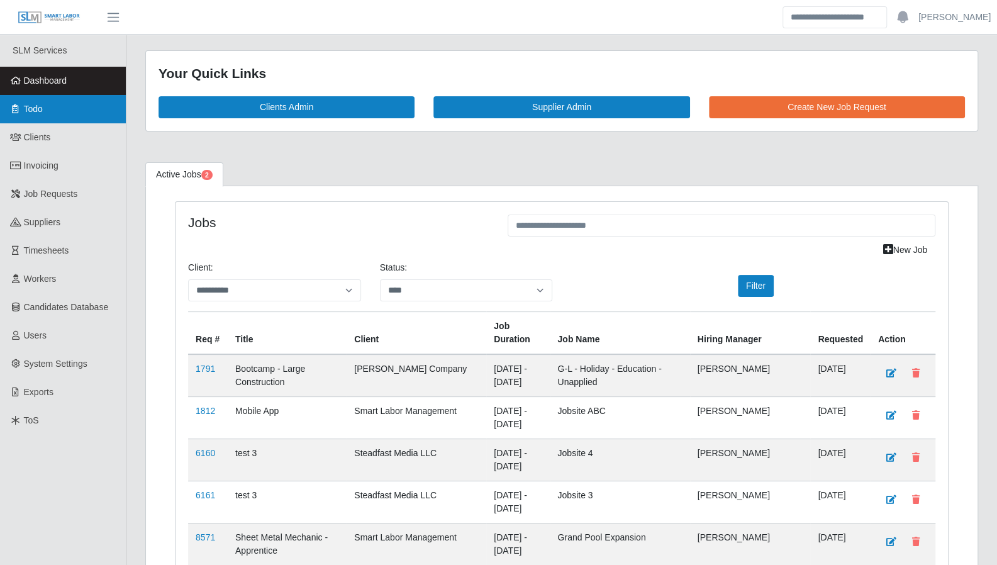
click at [61, 108] on link "Todo" at bounding box center [63, 109] width 126 height 28
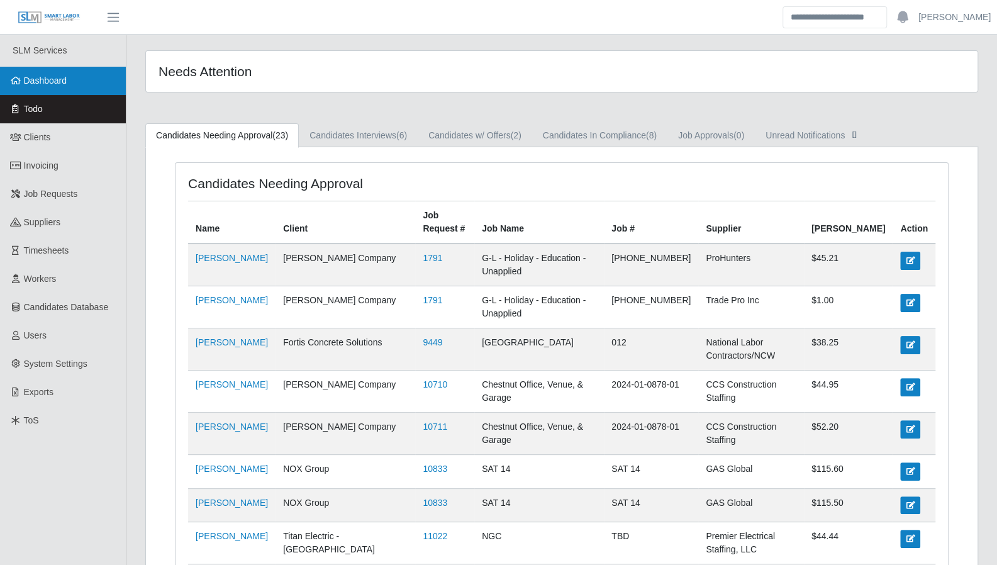
drag, startPoint x: 53, startPoint y: 79, endPoint x: 64, endPoint y: 79, distance: 10.7
click at [53, 79] on span "Dashboard" at bounding box center [45, 80] width 43 height 10
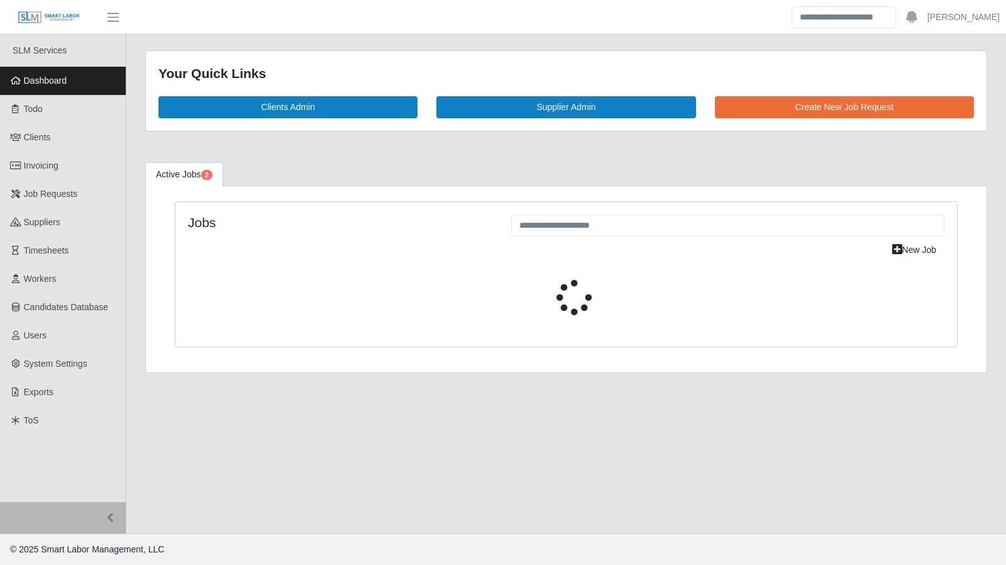
select select "****"
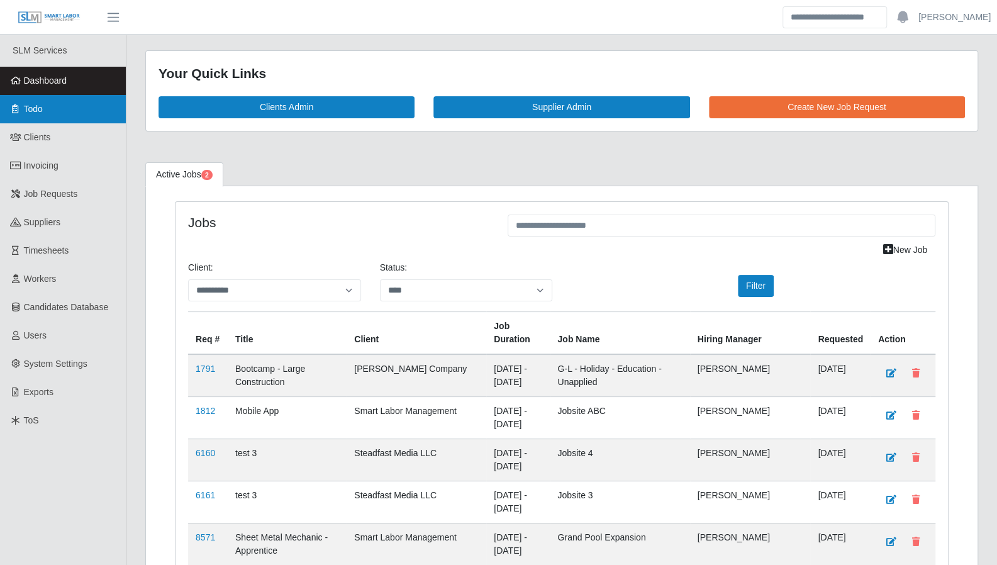
click at [43, 113] on span "Todo" at bounding box center [33, 109] width 19 height 10
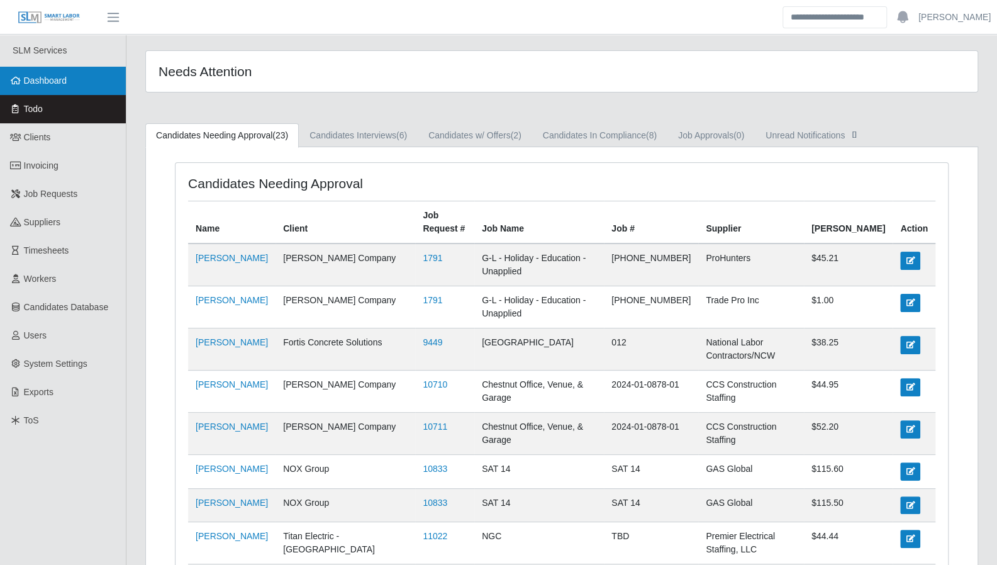
click at [62, 92] on link "Dashboard" at bounding box center [63, 81] width 126 height 28
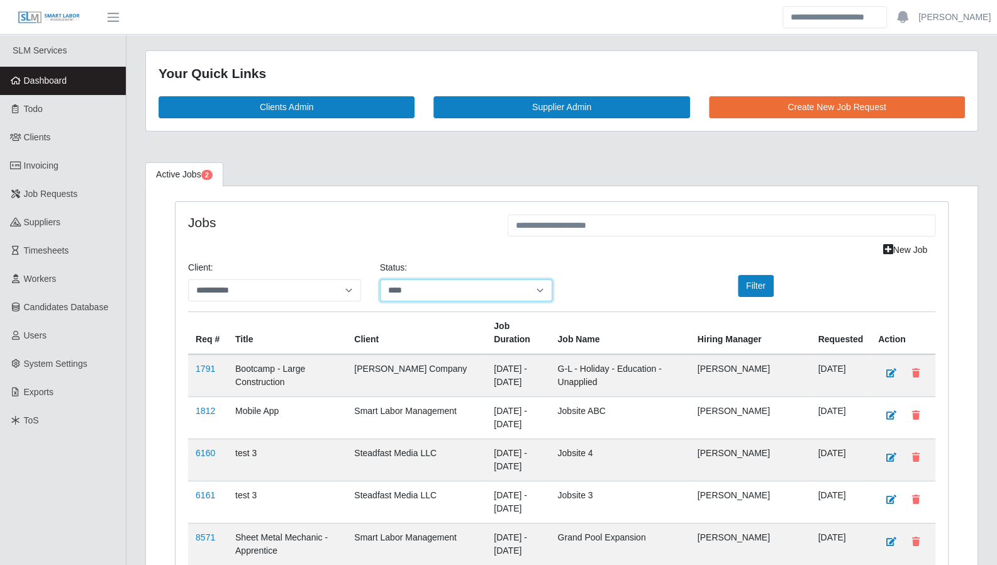
click at [439, 282] on select "**********" at bounding box center [466, 290] width 173 height 22
select select "*******"
click at [380, 279] on select "**********" at bounding box center [466, 290] width 173 height 22
click at [750, 283] on button "Filter" at bounding box center [756, 286] width 36 height 22
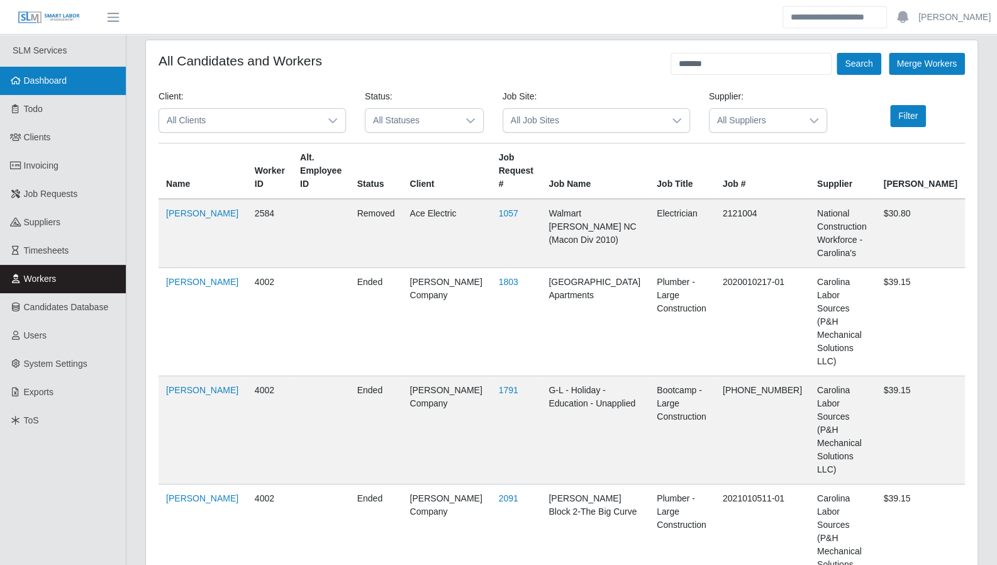
drag, startPoint x: 74, startPoint y: 87, endPoint x: 84, endPoint y: 87, distance: 10.1
click at [74, 87] on link "Dashboard" at bounding box center [63, 81] width 126 height 28
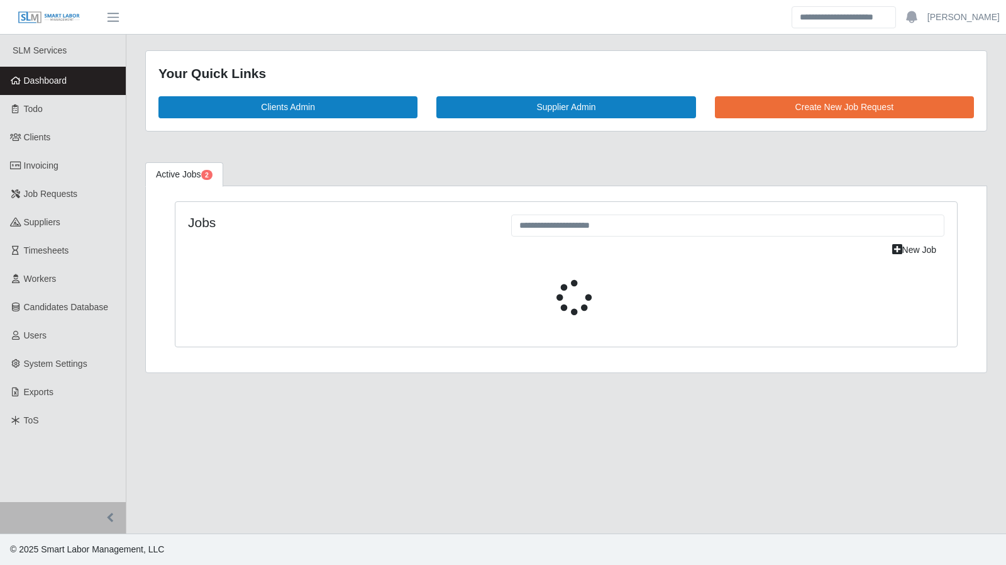
select select "****"
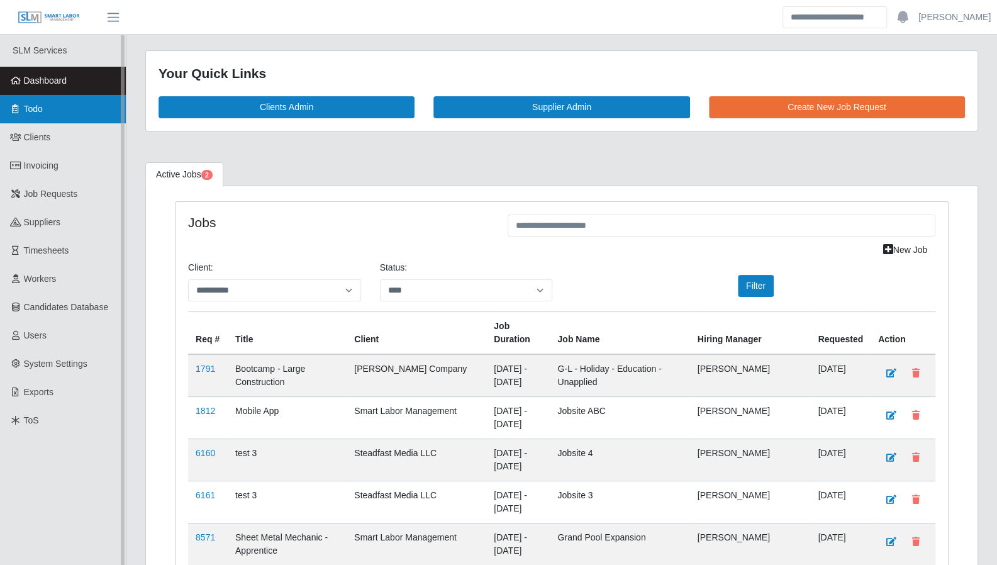
click at [50, 114] on link "Todo" at bounding box center [63, 109] width 126 height 28
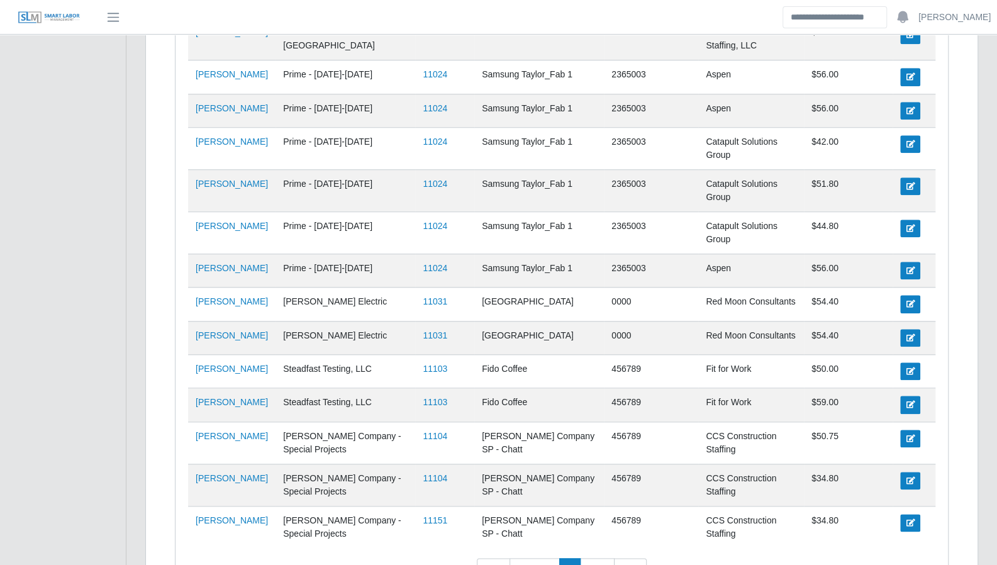
scroll to position [660, 0]
